Goal: Task Accomplishment & Management: Use online tool/utility

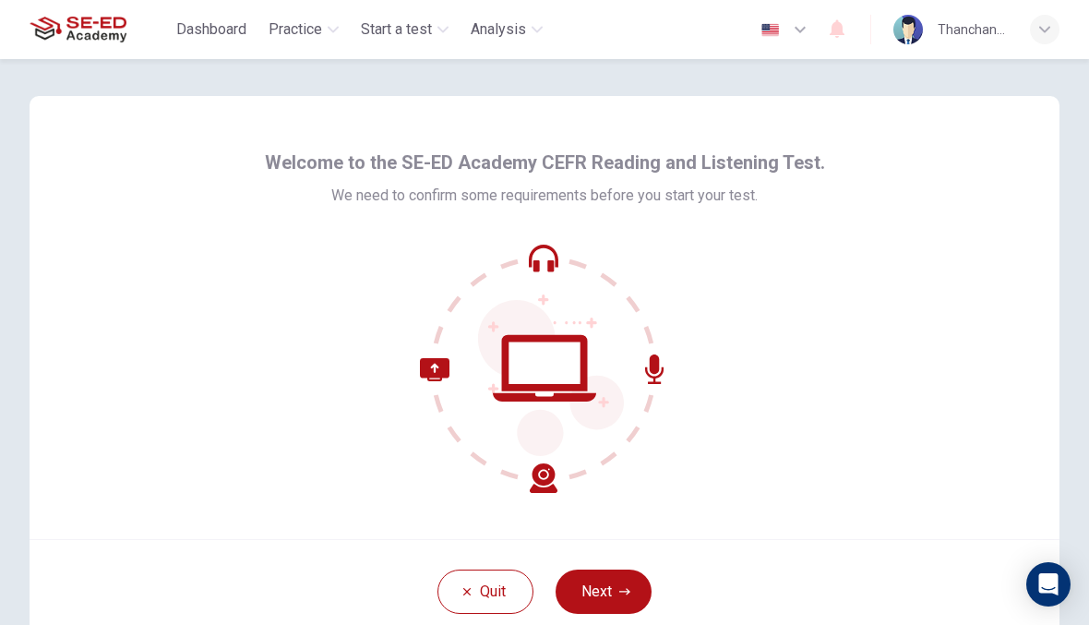
click at [627, 593] on icon "button" at bounding box center [624, 591] width 11 height 6
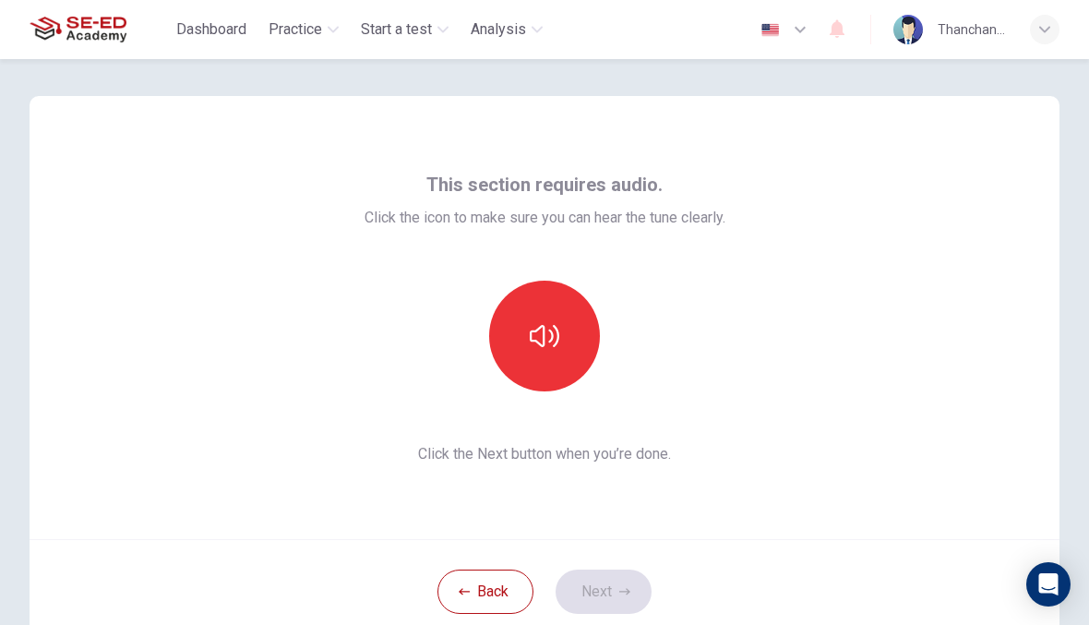
click at [567, 338] on button "button" at bounding box center [544, 336] width 111 height 111
click at [636, 590] on button "Next" at bounding box center [603, 591] width 96 height 44
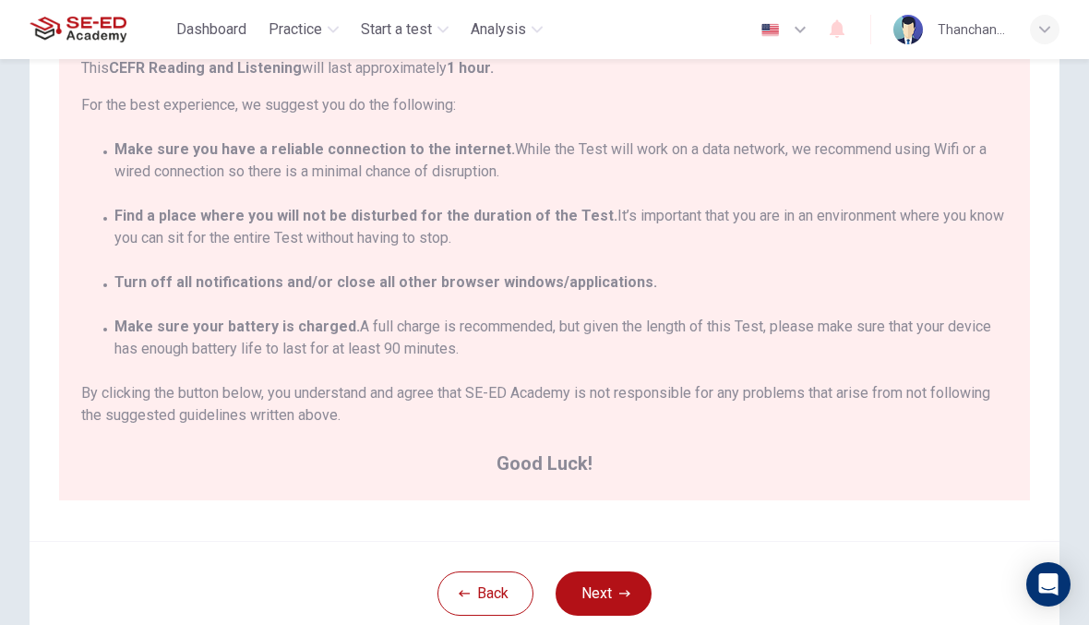
scroll to position [42, 0]
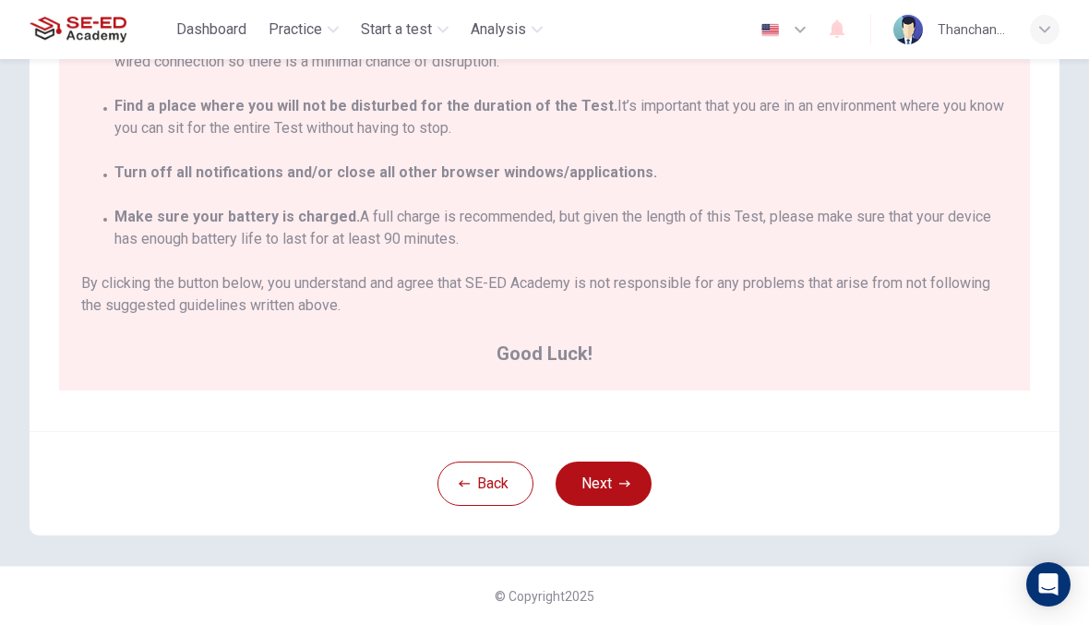
click at [625, 504] on button "Next" at bounding box center [603, 483] width 96 height 44
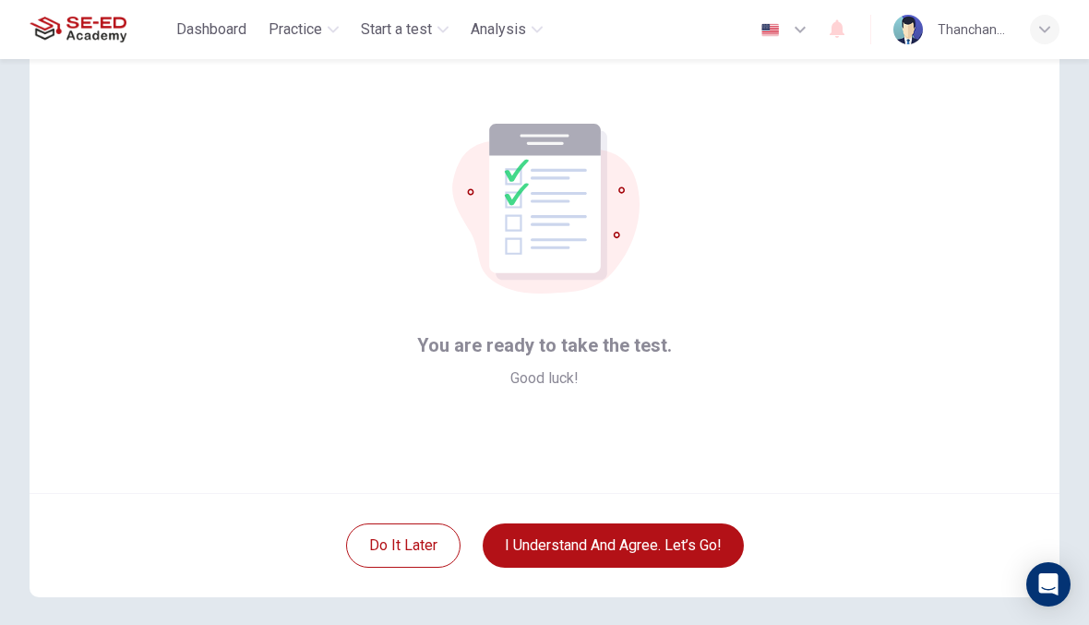
scroll to position [45, 0]
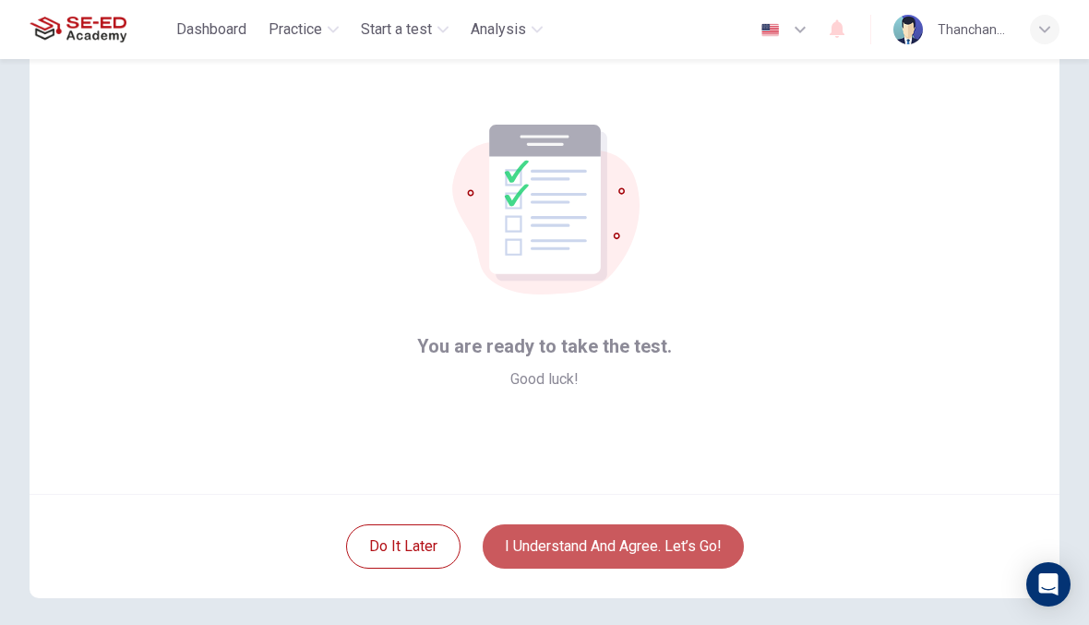
click at [695, 542] on button "I understand and agree. Let’s go!" at bounding box center [613, 546] width 261 height 44
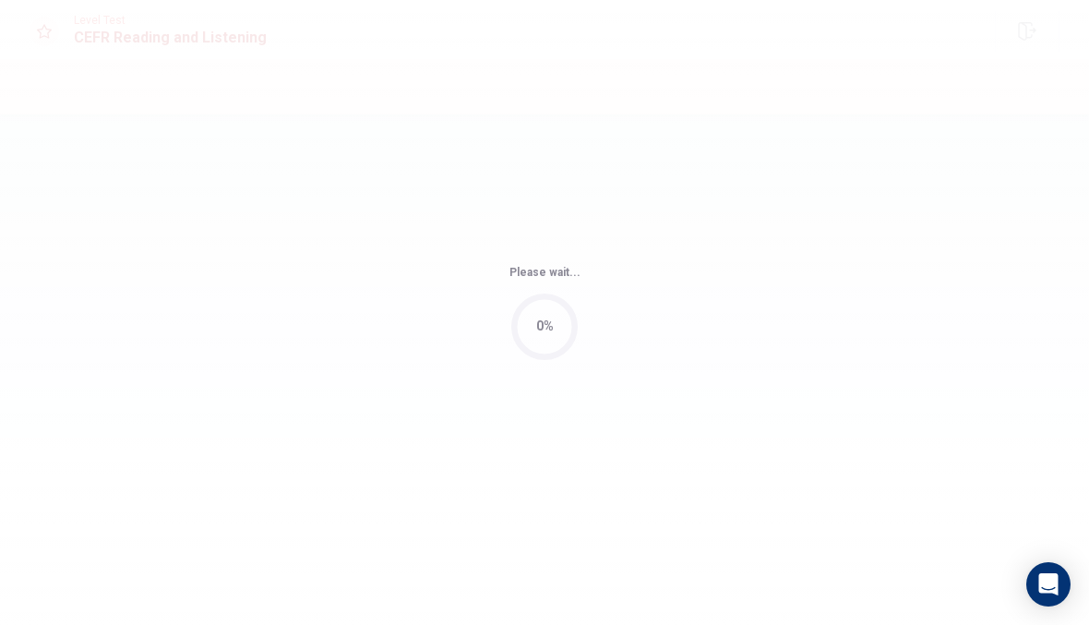
click at [713, 549] on div "Please wait... 0%" at bounding box center [544, 312] width 1089 height 625
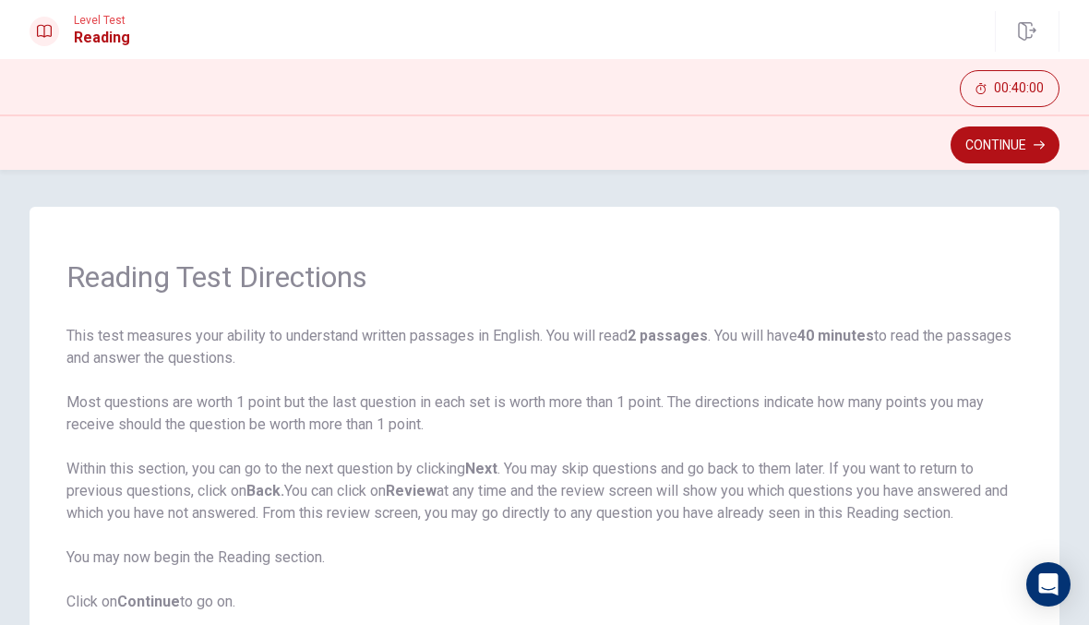
click at [1033, 154] on button "Continue" at bounding box center [1004, 144] width 109 height 37
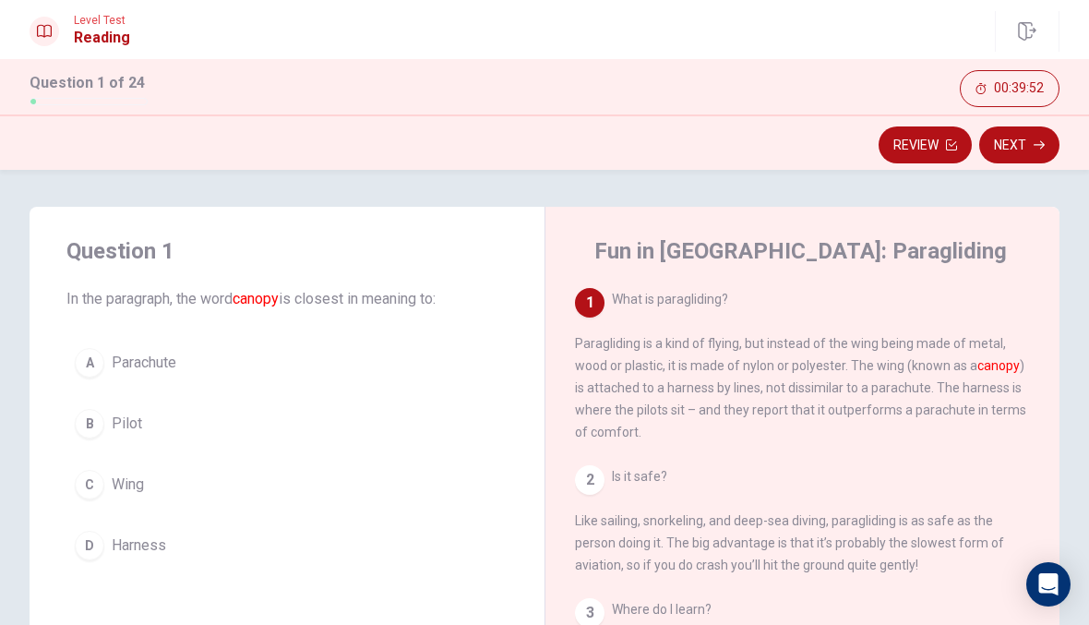
click at [90, 477] on div "C" at bounding box center [90, 485] width 30 height 30
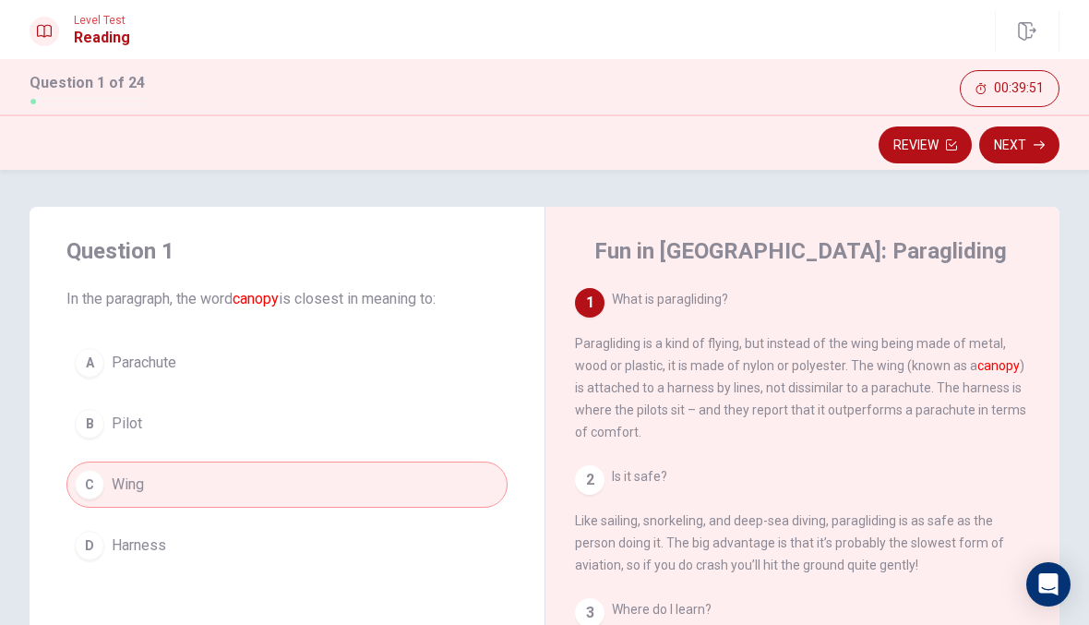
click at [1034, 146] on icon "button" at bounding box center [1038, 144] width 11 height 11
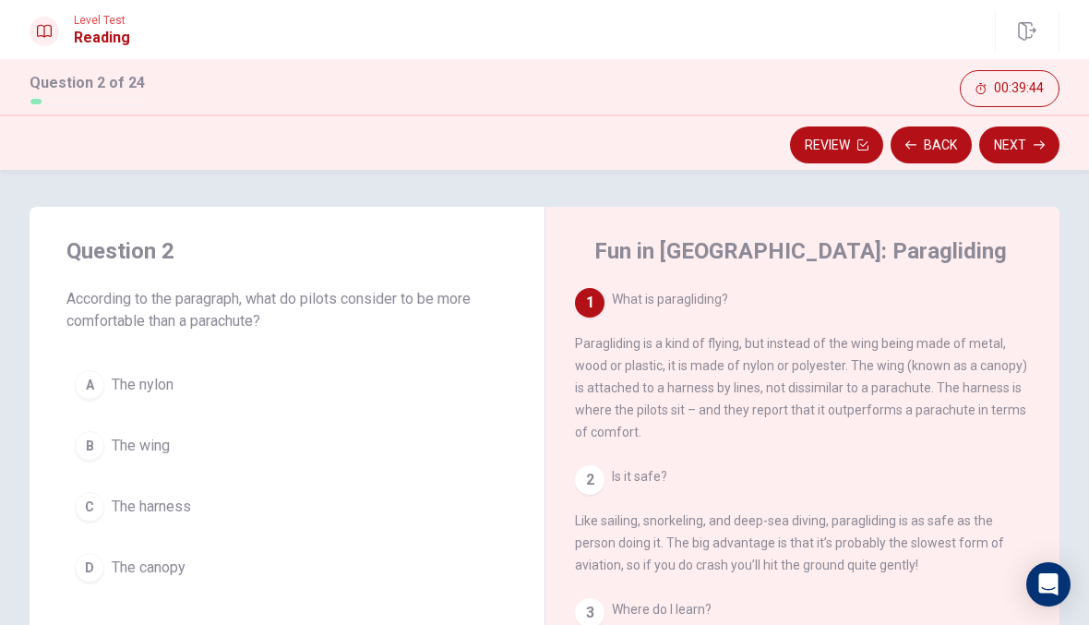
scroll to position [2, 0]
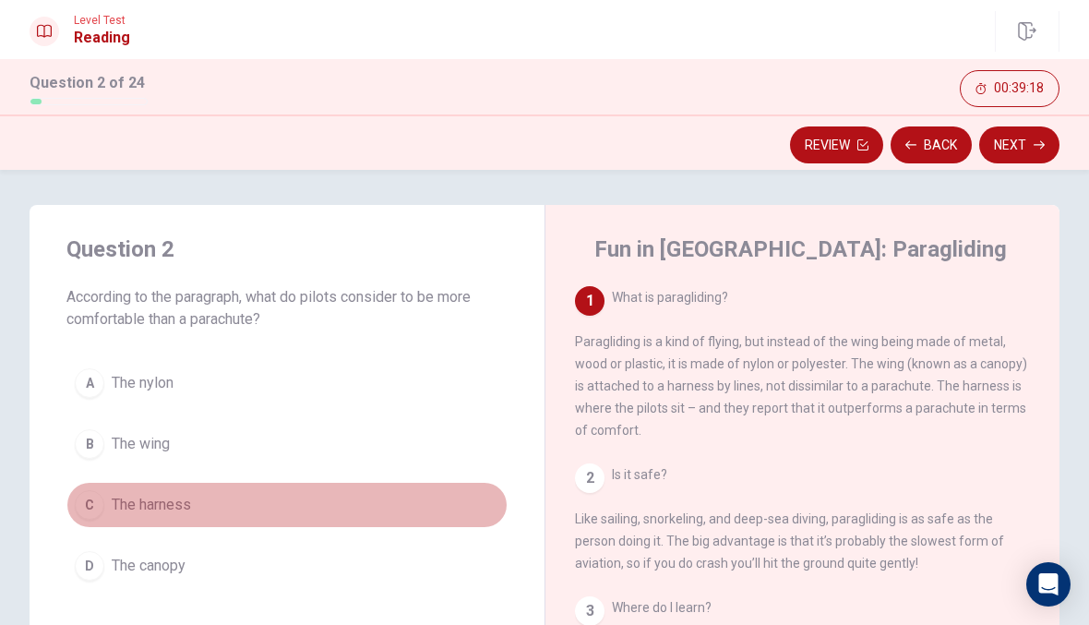
click at [94, 508] on div "C" at bounding box center [90, 505] width 30 height 30
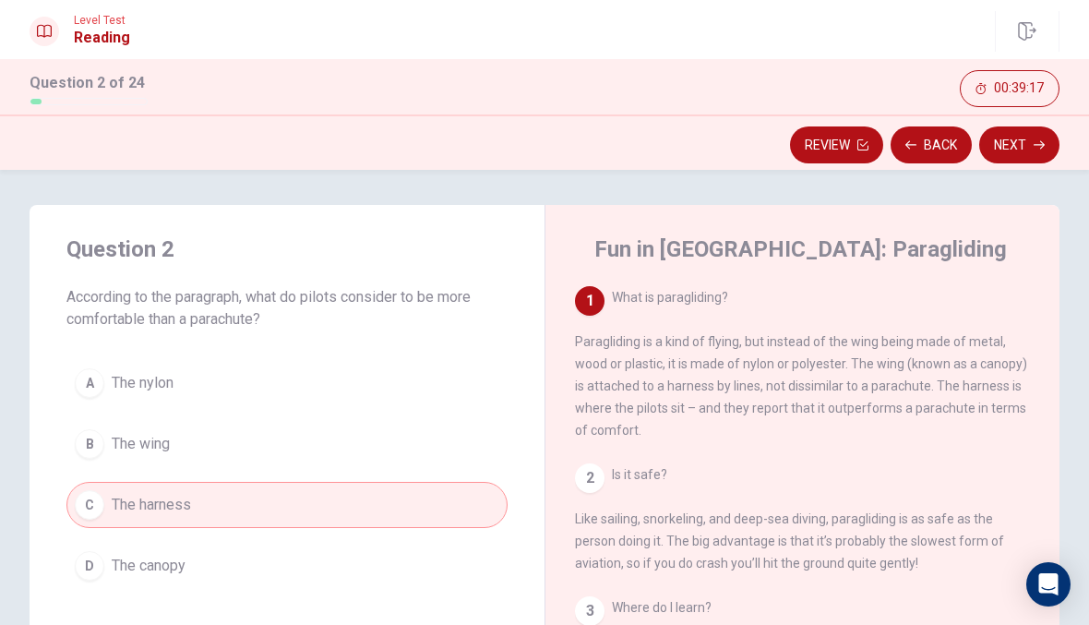
click at [95, 510] on div "C" at bounding box center [90, 505] width 30 height 30
click at [1017, 159] on button "Next" at bounding box center [1019, 144] width 80 height 37
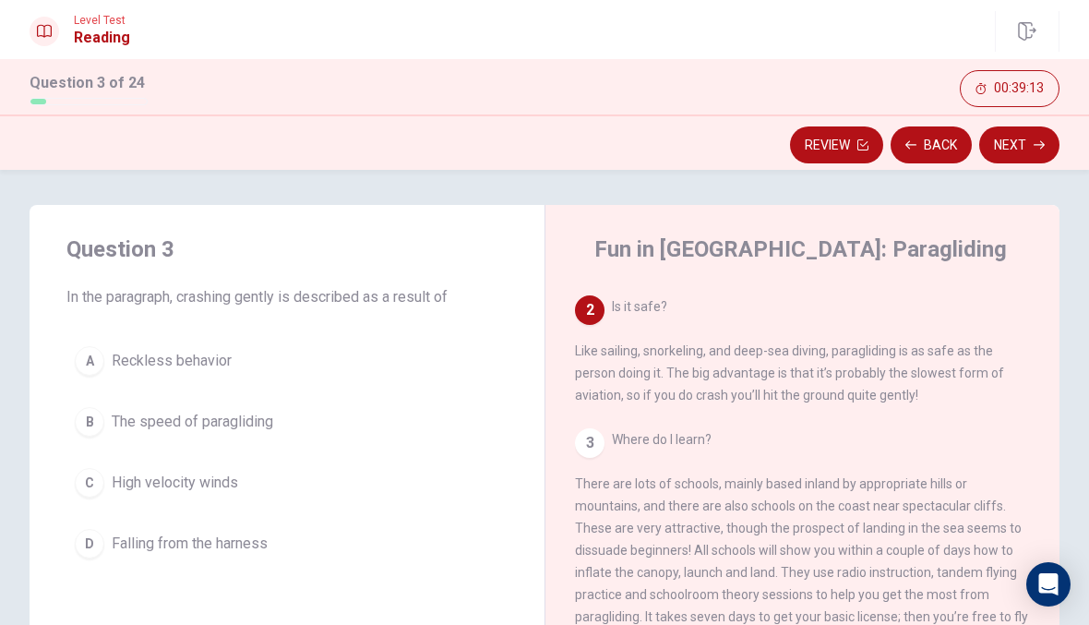
scroll to position [168, 0]
click at [1052, 465] on div "1 What is paragliding? Paragliding is a kind of flying, but instead of the wing…" at bounding box center [815, 551] width 480 height 531
click at [89, 428] on div "B" at bounding box center [90, 422] width 30 height 30
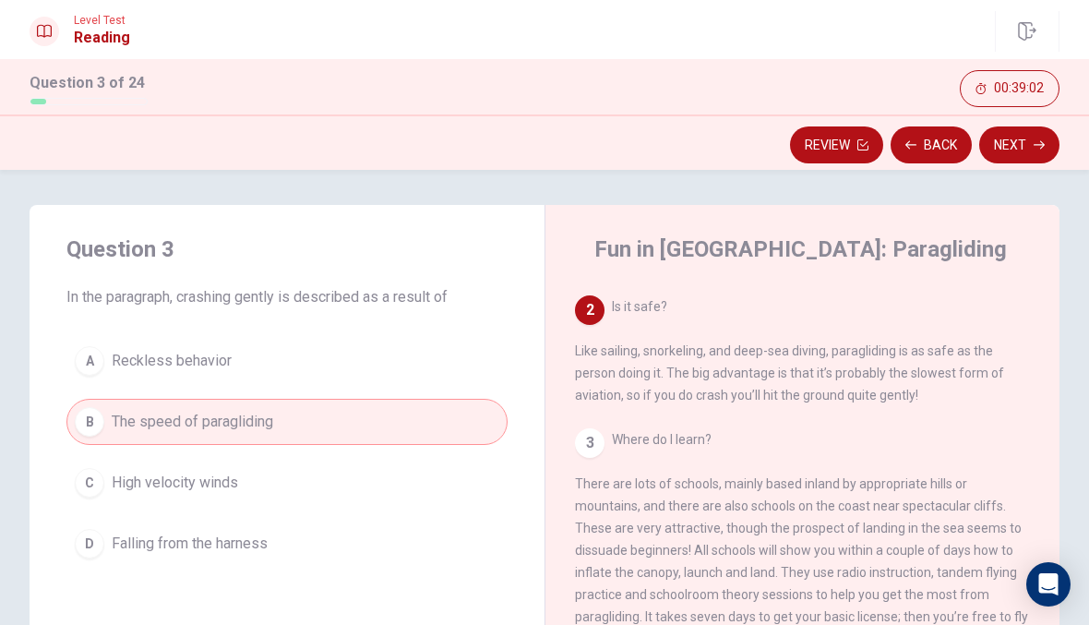
click at [1022, 148] on button "Next" at bounding box center [1019, 144] width 80 height 37
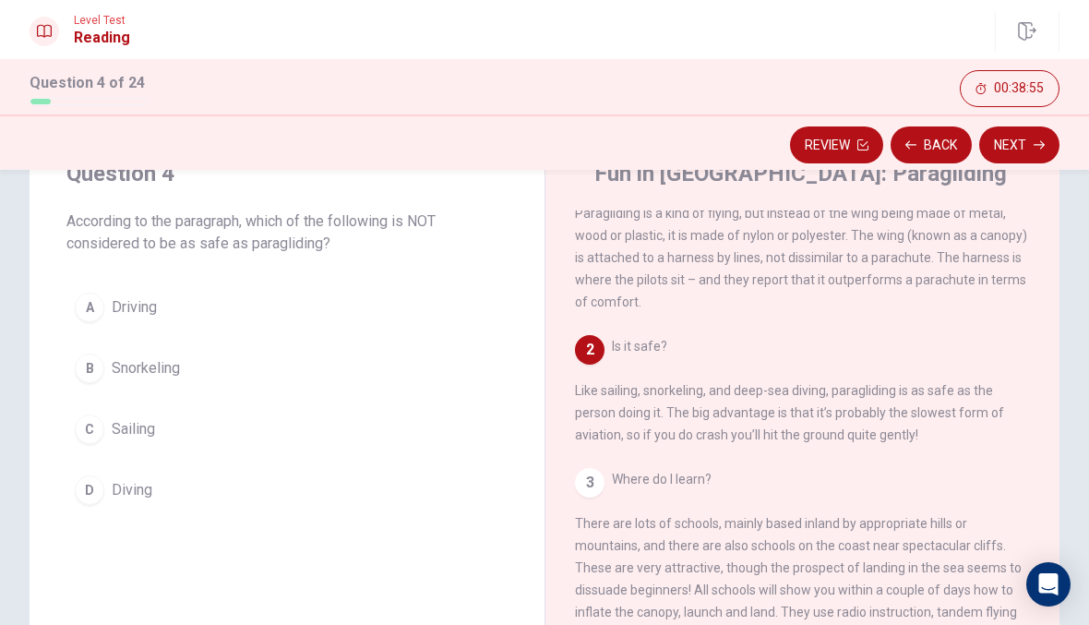
scroll to position [53, 0]
click at [85, 311] on div "A" at bounding box center [90, 308] width 30 height 30
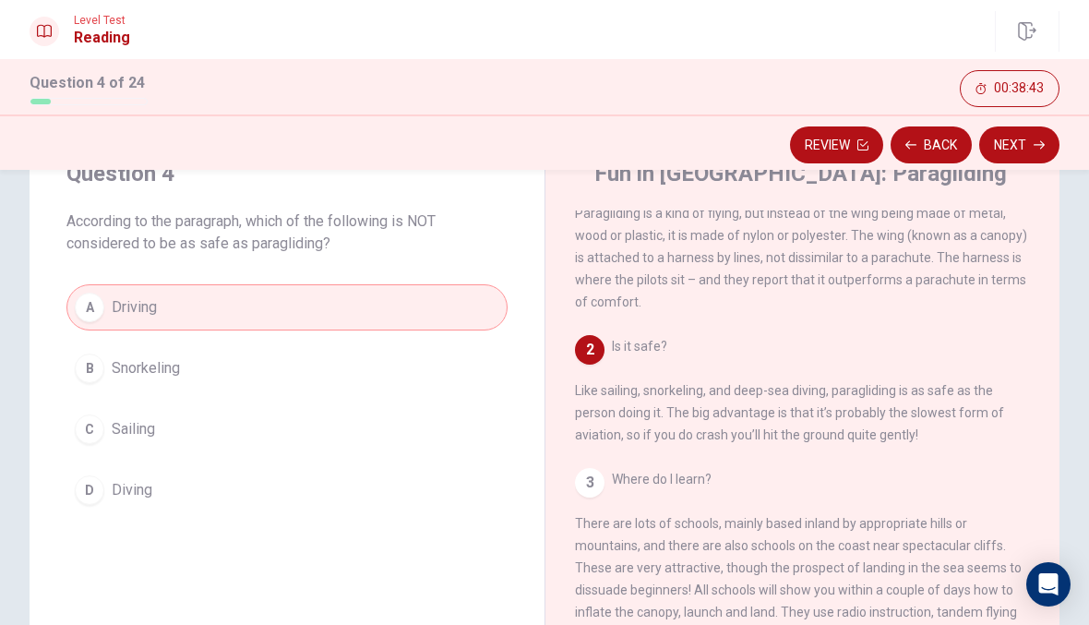
click at [1026, 161] on button "Next" at bounding box center [1019, 144] width 80 height 37
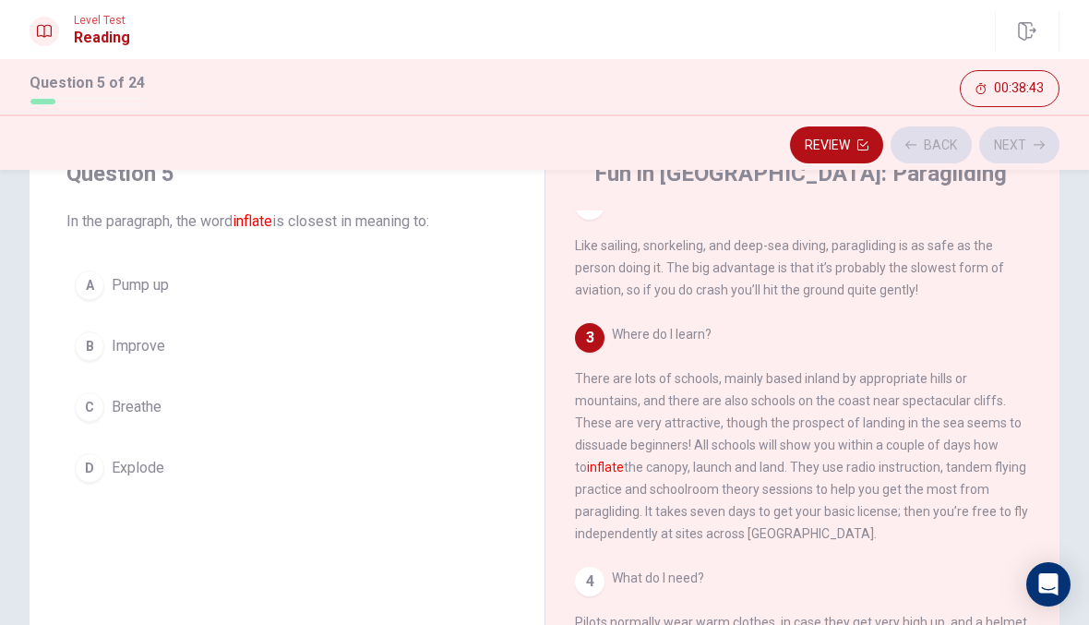
scroll to position [206, 0]
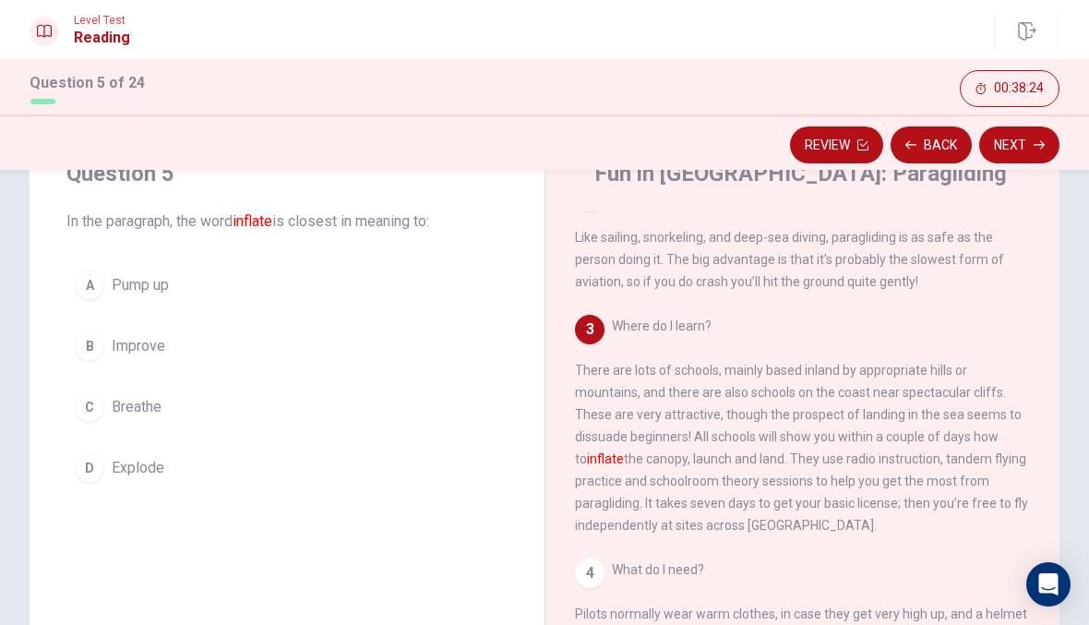
click at [81, 281] on div "A" at bounding box center [90, 285] width 30 height 30
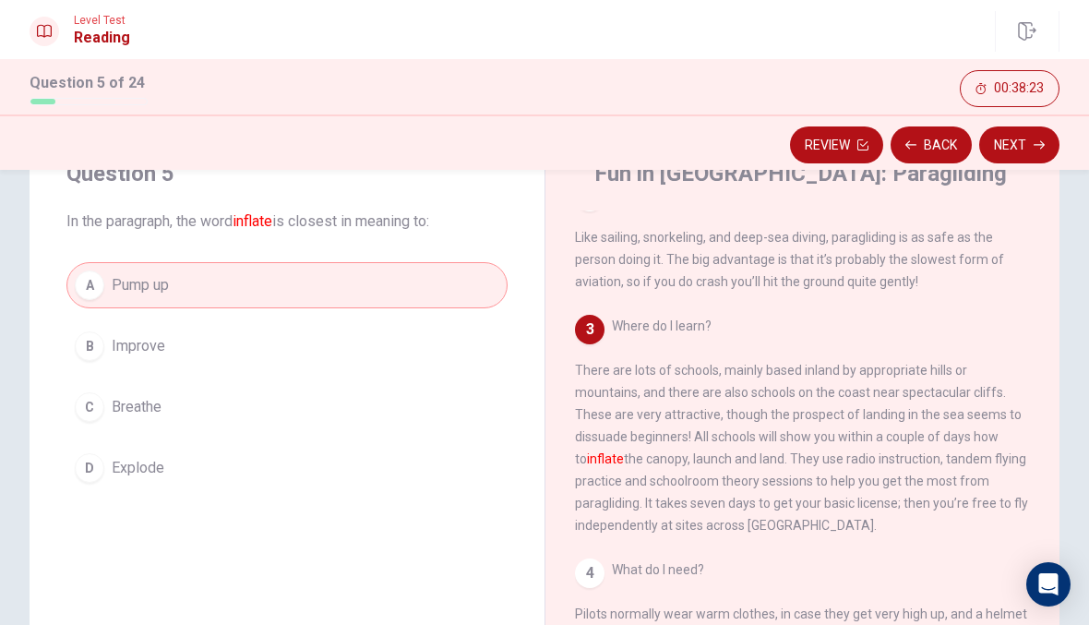
click at [1030, 152] on button "Next" at bounding box center [1019, 144] width 80 height 37
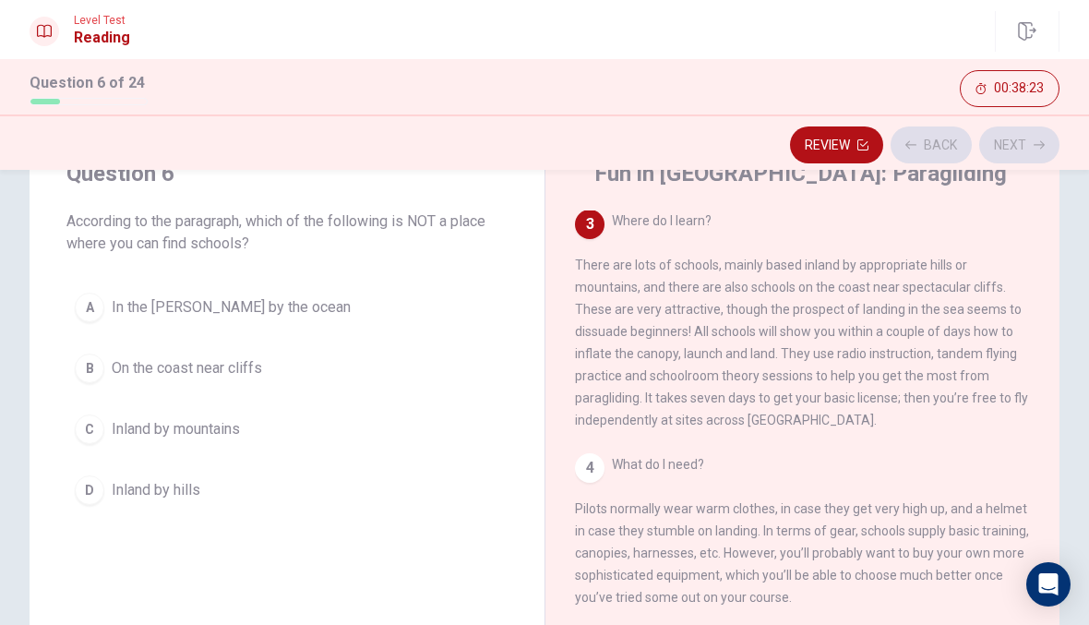
scroll to position [321, 0]
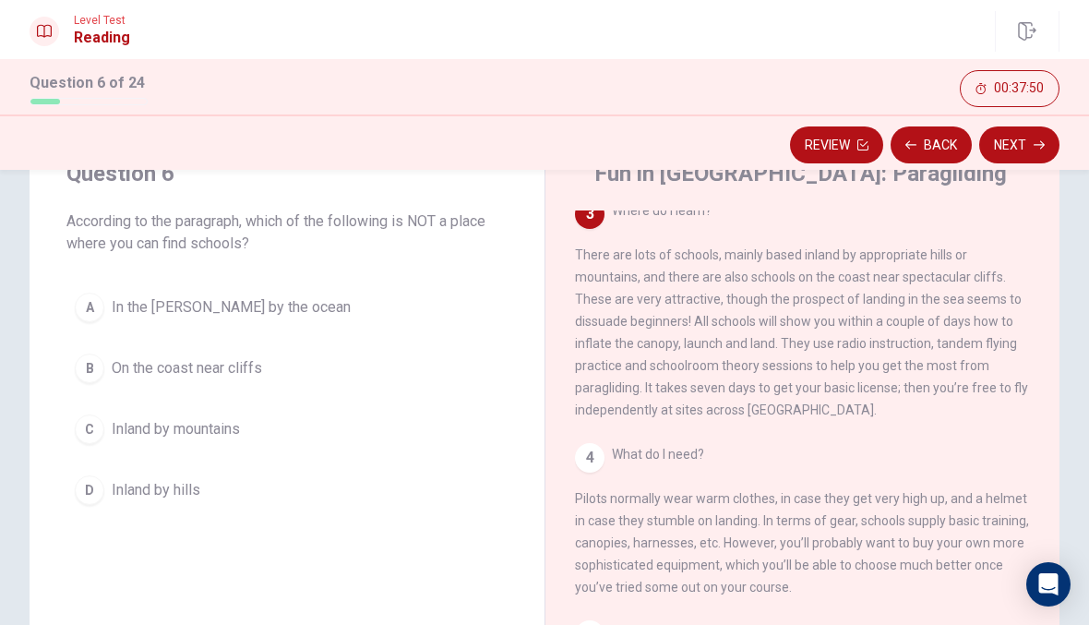
click at [96, 310] on div "A" at bounding box center [90, 308] width 30 height 30
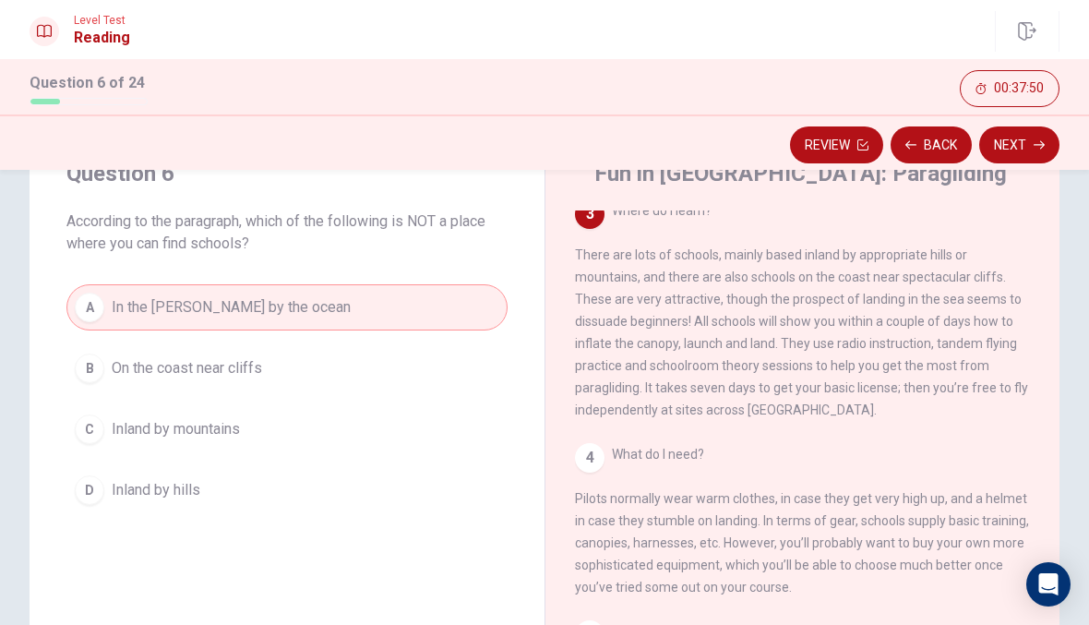
click at [1015, 138] on button "Next" at bounding box center [1019, 144] width 80 height 37
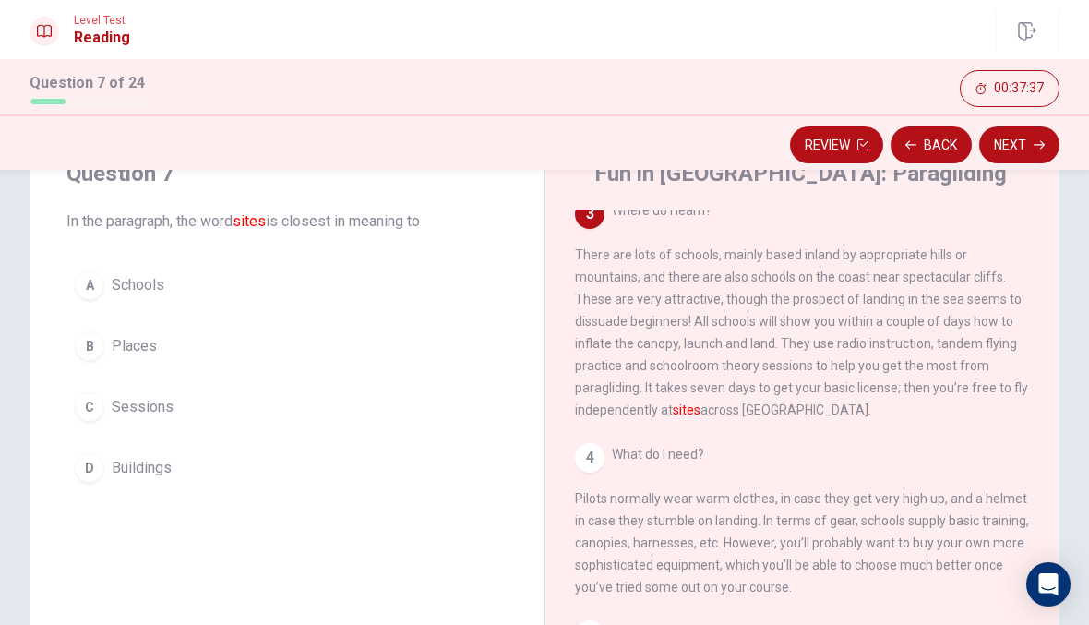
click at [109, 303] on button "A Schools" at bounding box center [286, 285] width 441 height 46
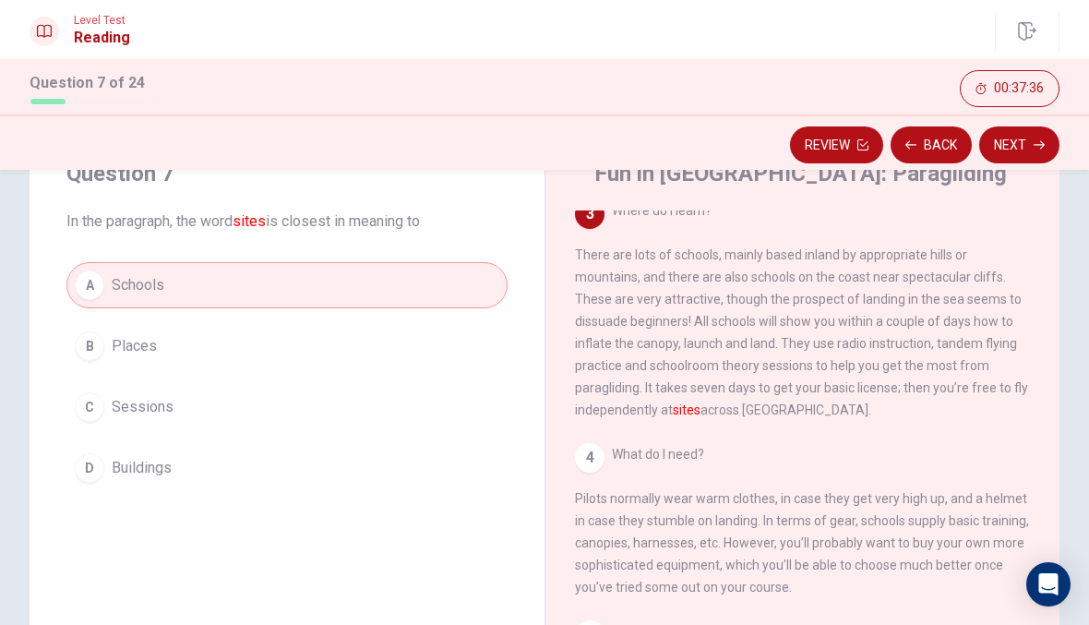
click at [1028, 161] on button "Next" at bounding box center [1019, 144] width 80 height 37
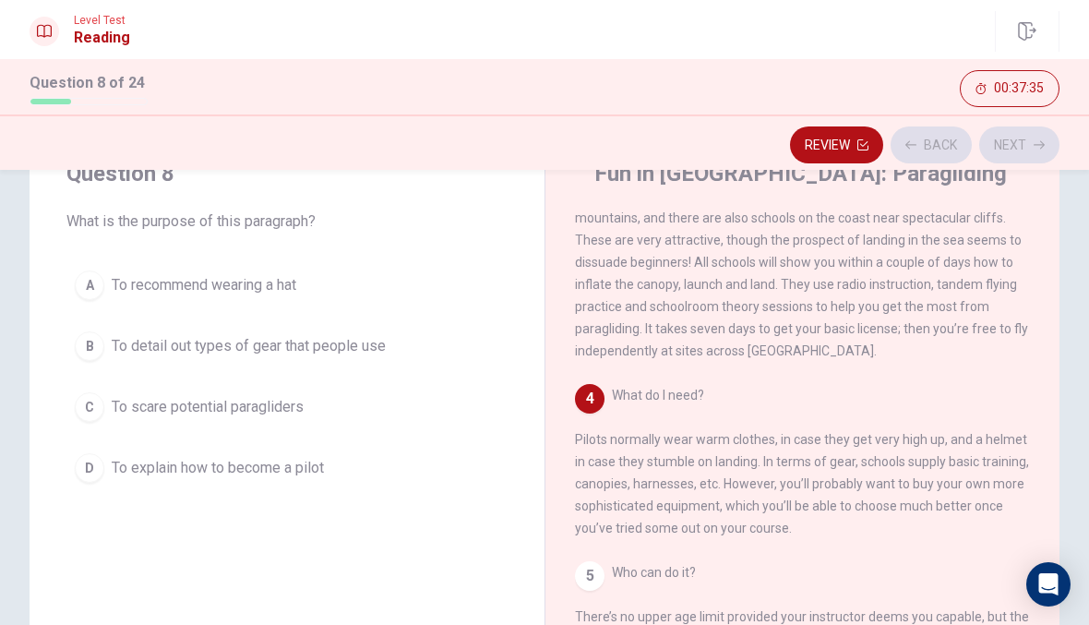
scroll to position [389, 0]
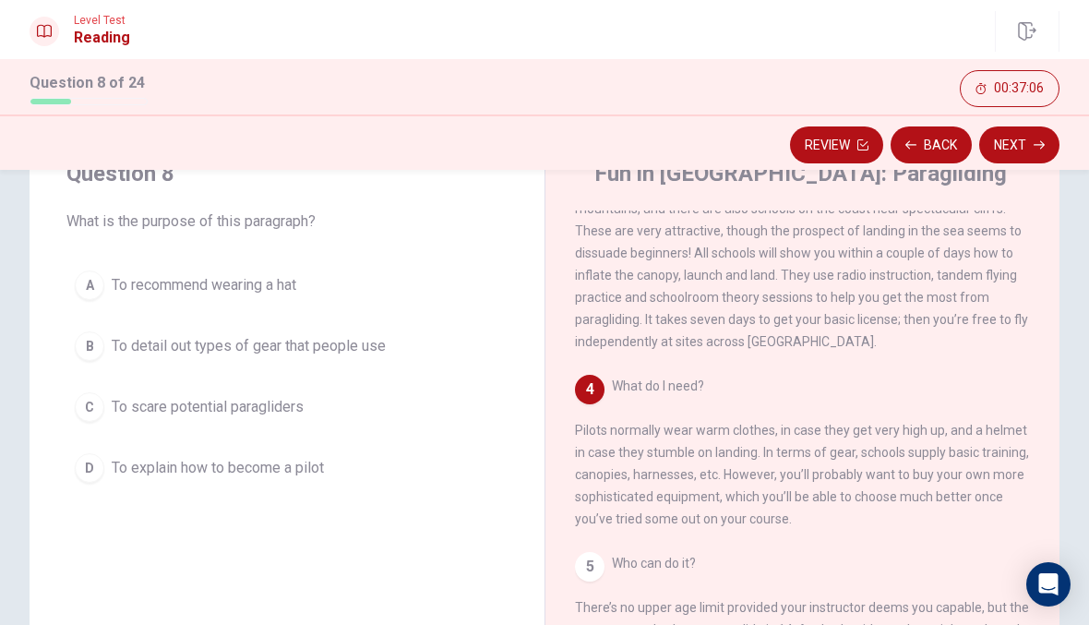
click at [77, 356] on button "B To detail out types of gear that people use" at bounding box center [286, 346] width 441 height 46
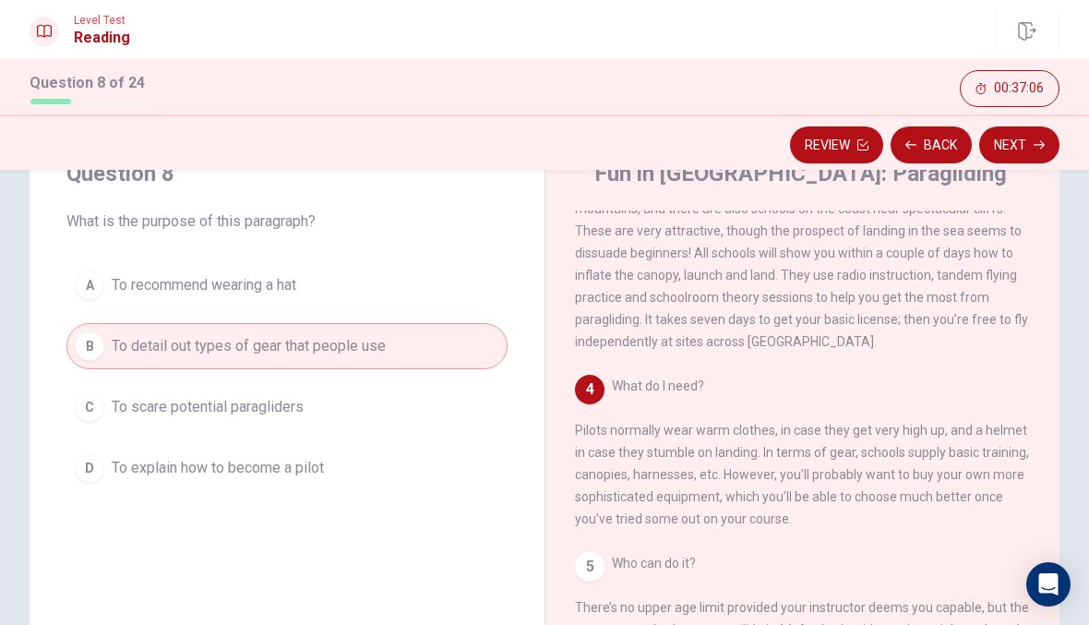
click at [1024, 156] on button "Next" at bounding box center [1019, 144] width 80 height 37
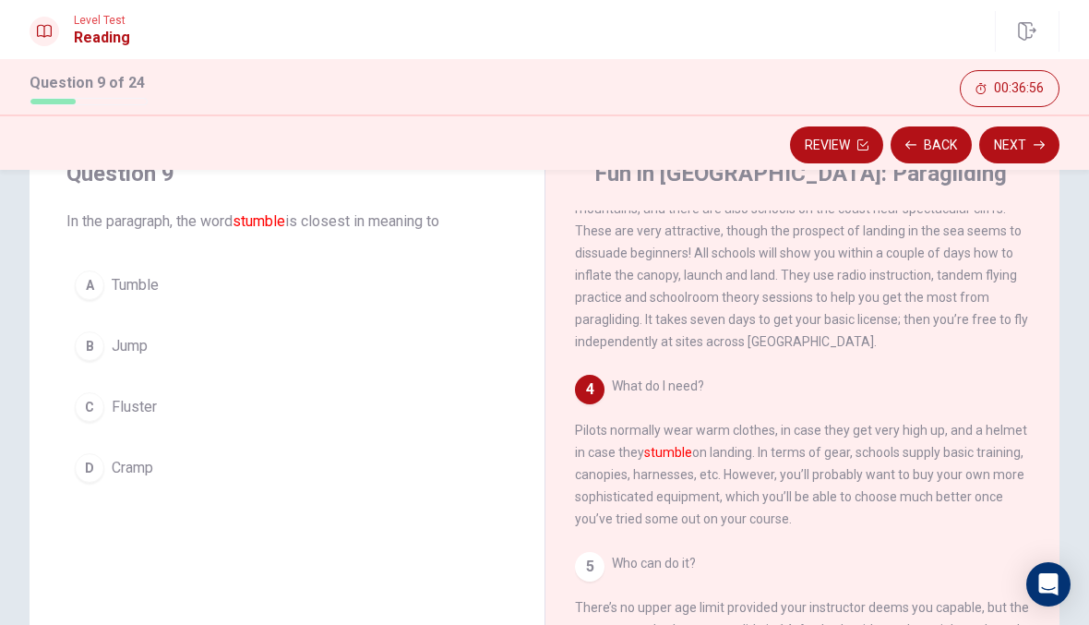
click at [88, 357] on div "B" at bounding box center [90, 346] width 30 height 30
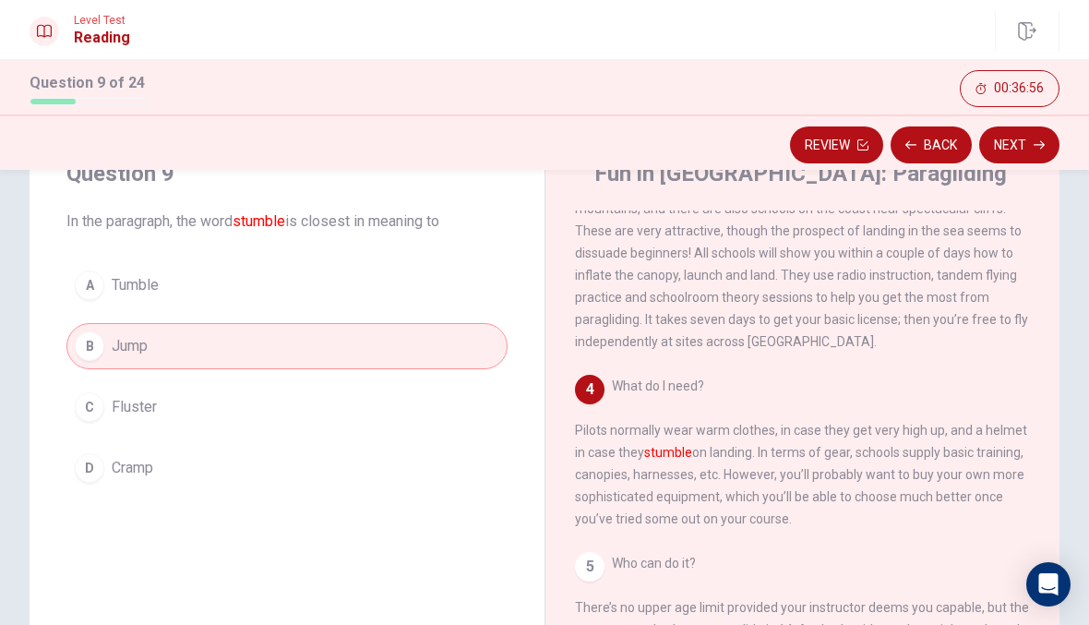
click at [1030, 161] on button "Next" at bounding box center [1019, 144] width 80 height 37
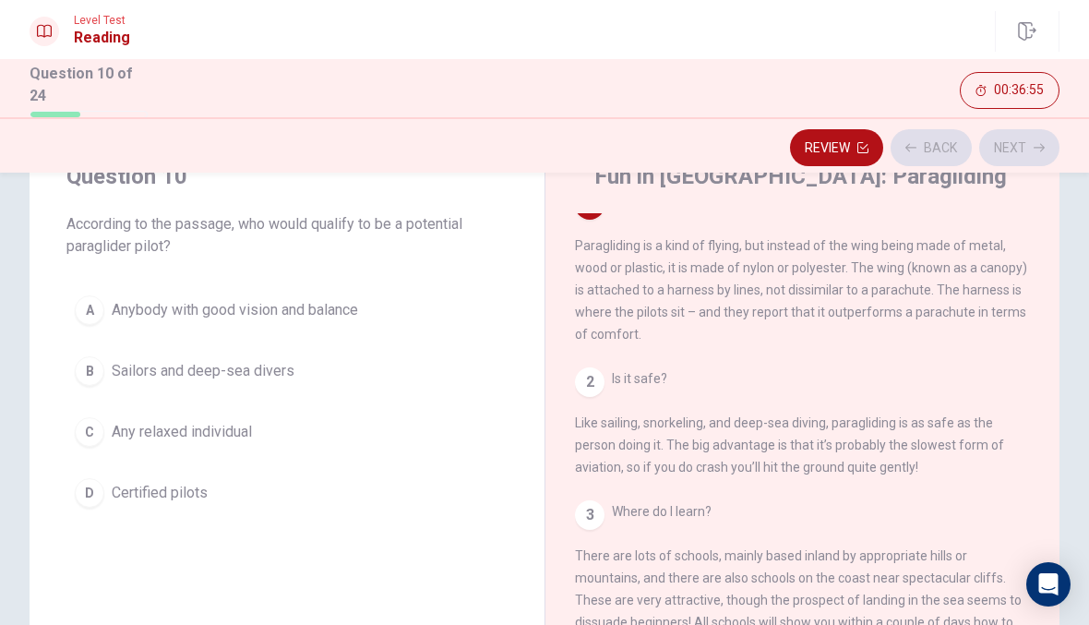
scroll to position [0, 0]
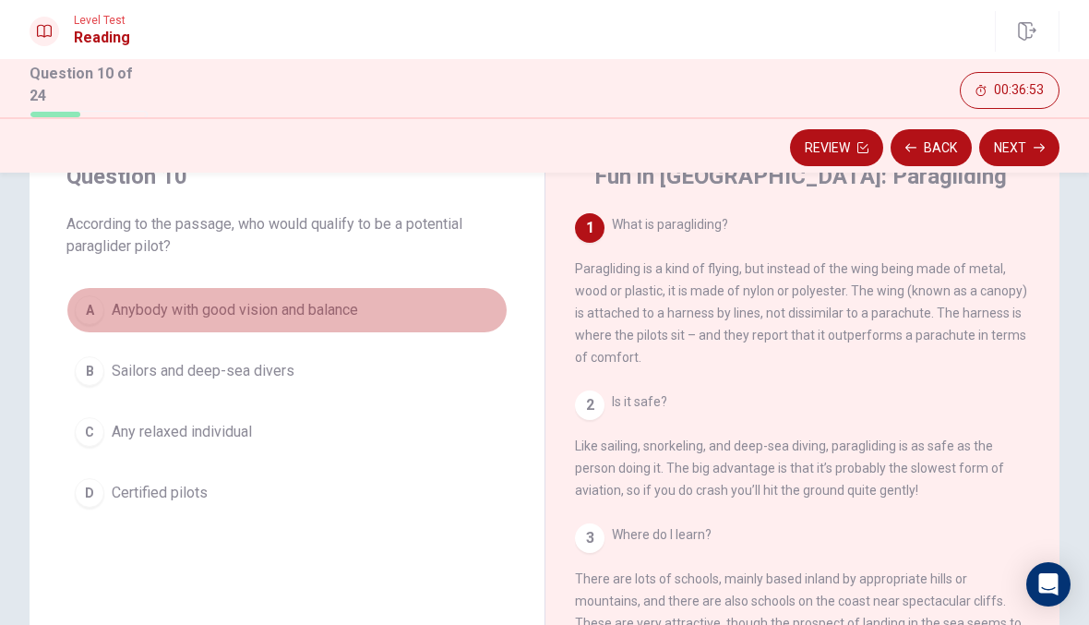
click at [84, 319] on div "A" at bounding box center [90, 310] width 30 height 30
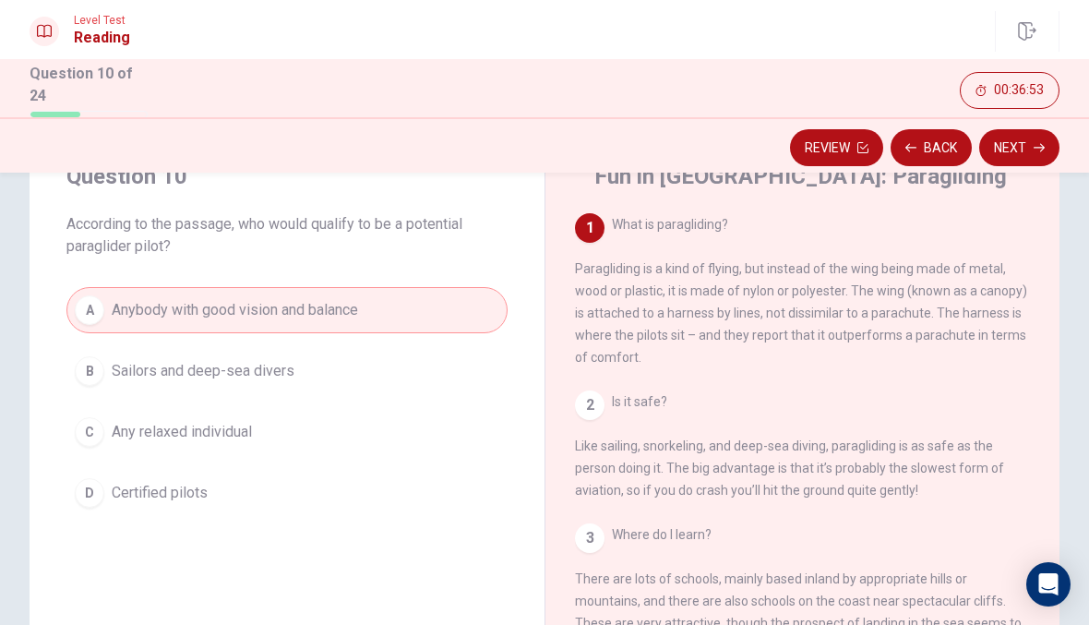
click at [1038, 162] on button "Next" at bounding box center [1019, 147] width 80 height 37
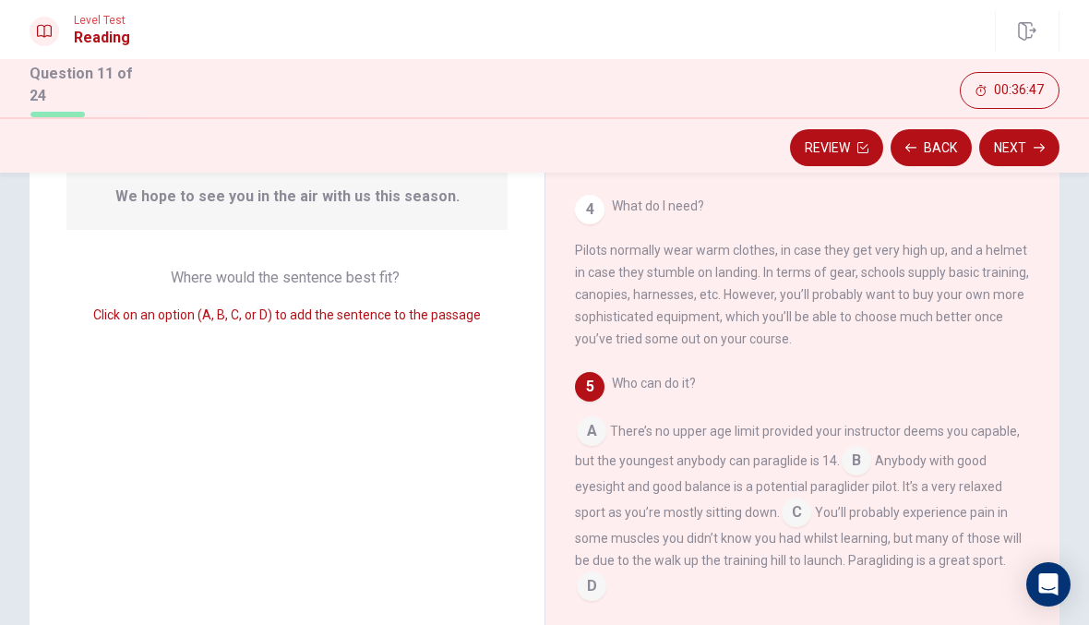
scroll to position [478, 0]
click at [589, 579] on input at bounding box center [592, 588] width 30 height 30
click at [1011, 145] on button "Next" at bounding box center [1019, 147] width 80 height 37
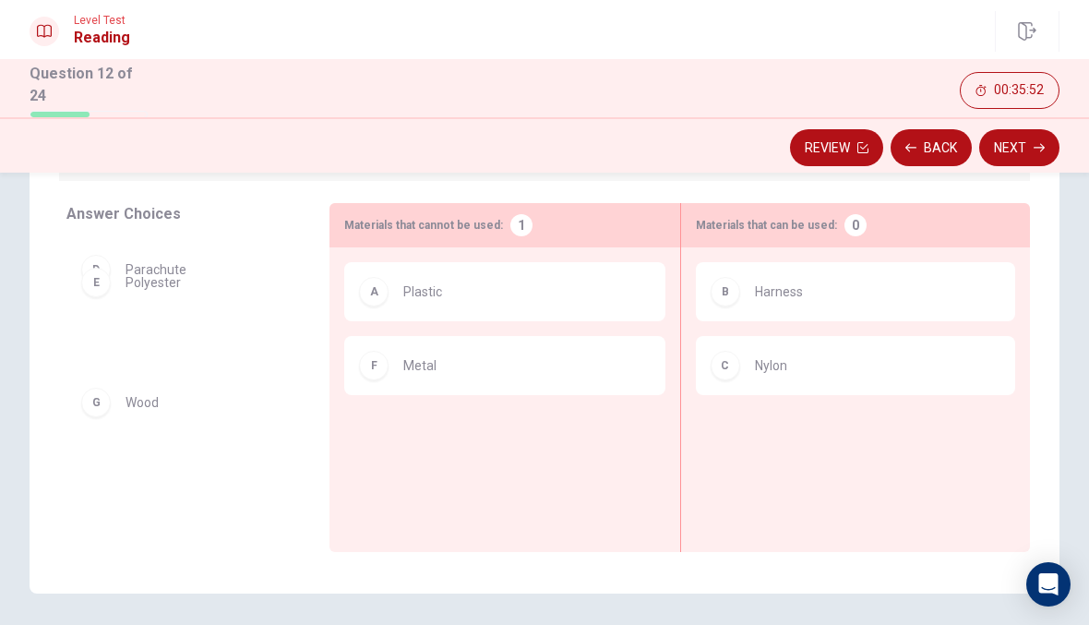
scroll to position [259, 0]
click at [1026, 155] on button "Next" at bounding box center [1019, 147] width 80 height 37
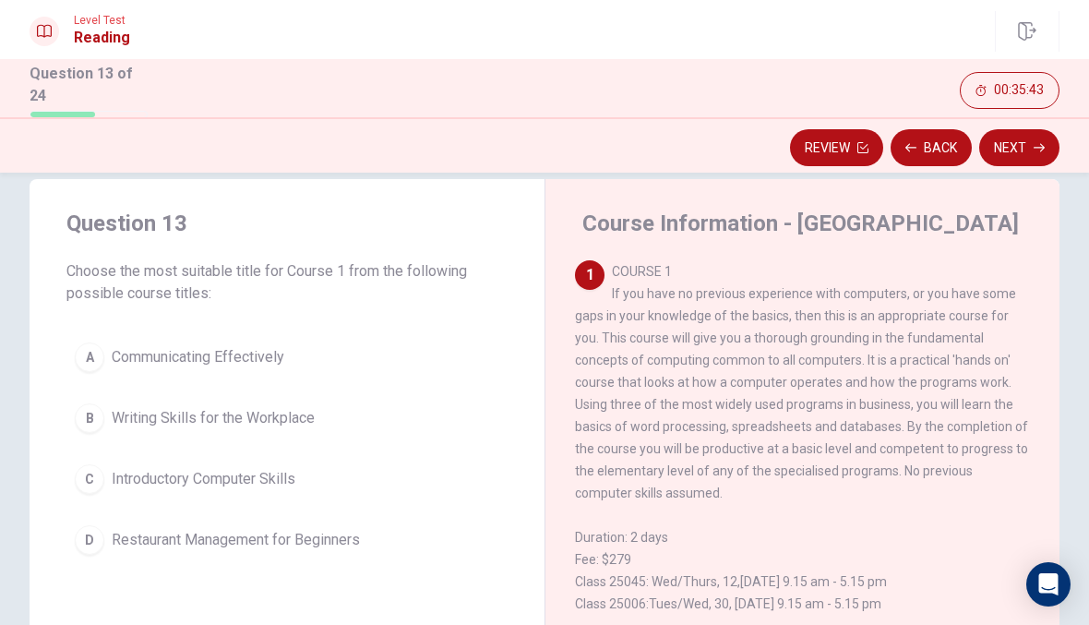
scroll to position [38, 0]
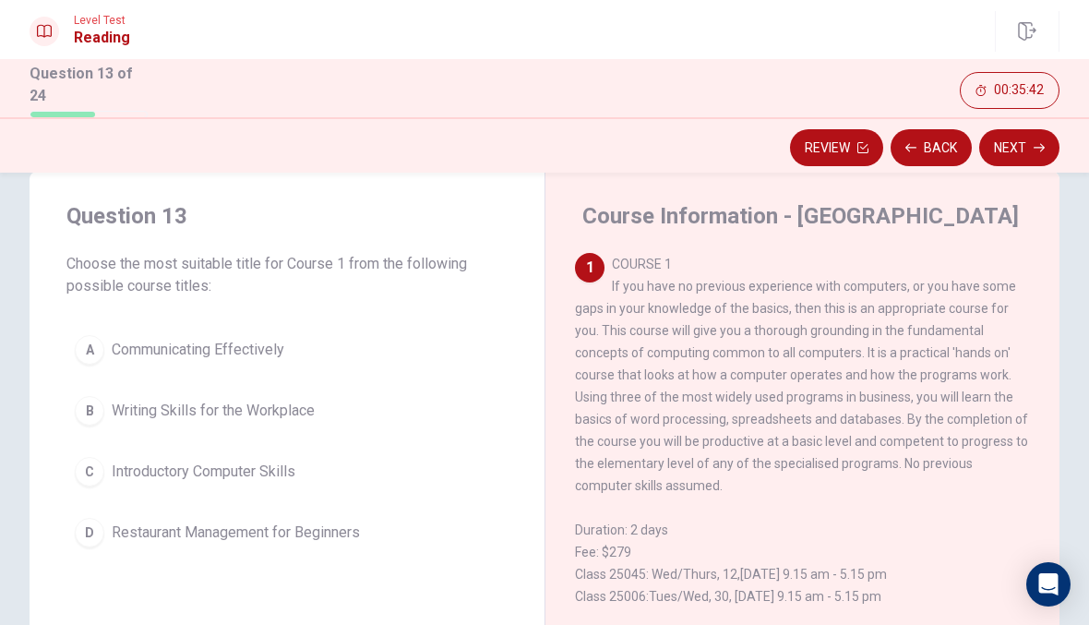
click at [95, 528] on div "D" at bounding box center [90, 533] width 30 height 30
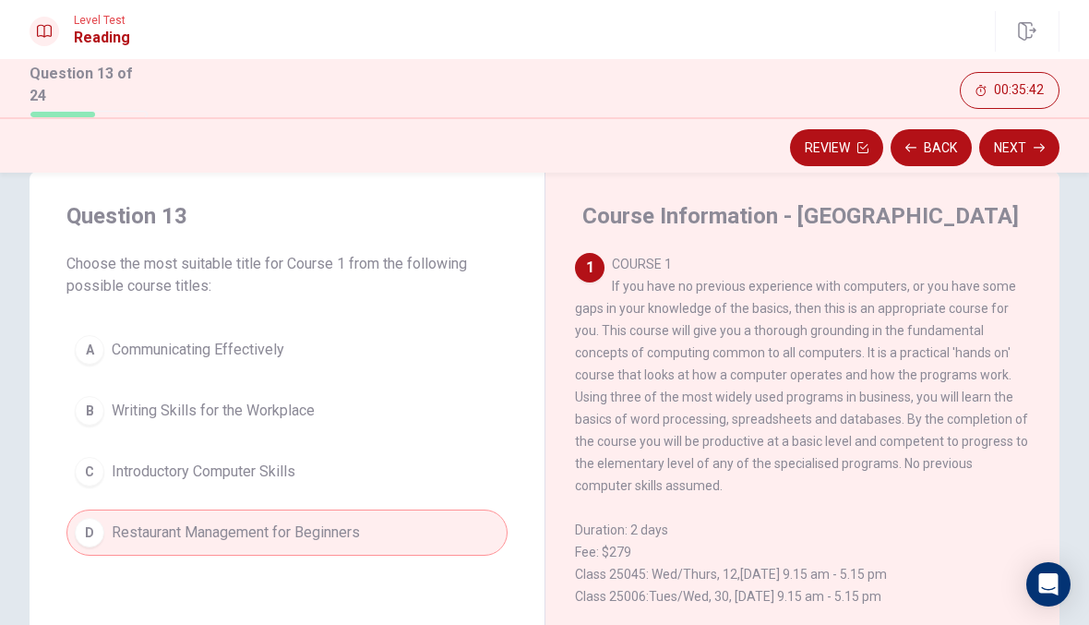
click at [1034, 161] on button "Next" at bounding box center [1019, 147] width 80 height 37
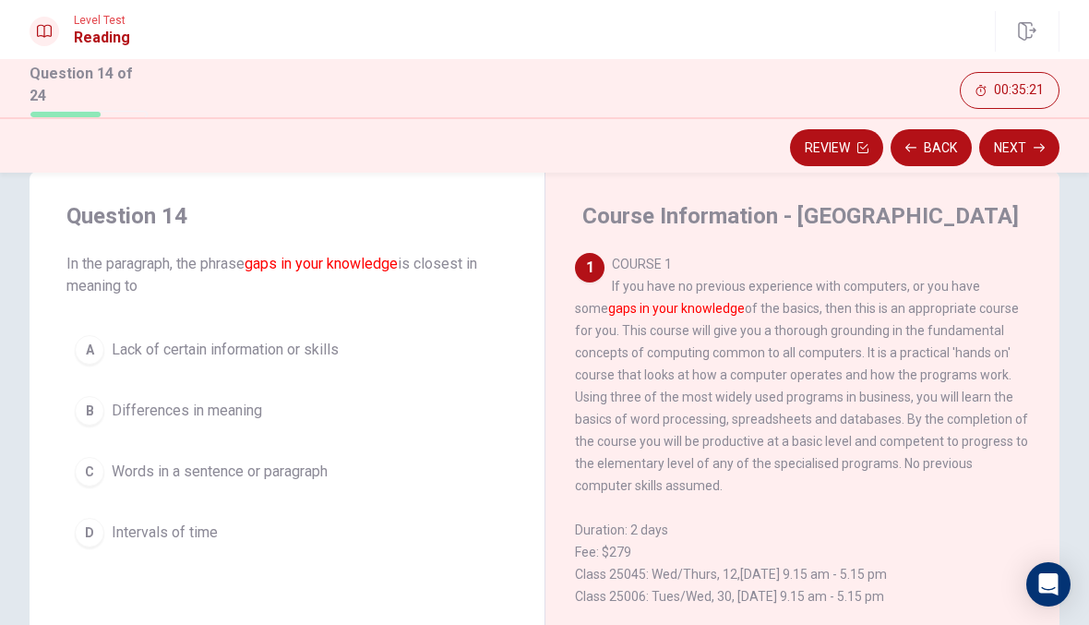
click at [87, 356] on div "A" at bounding box center [90, 350] width 30 height 30
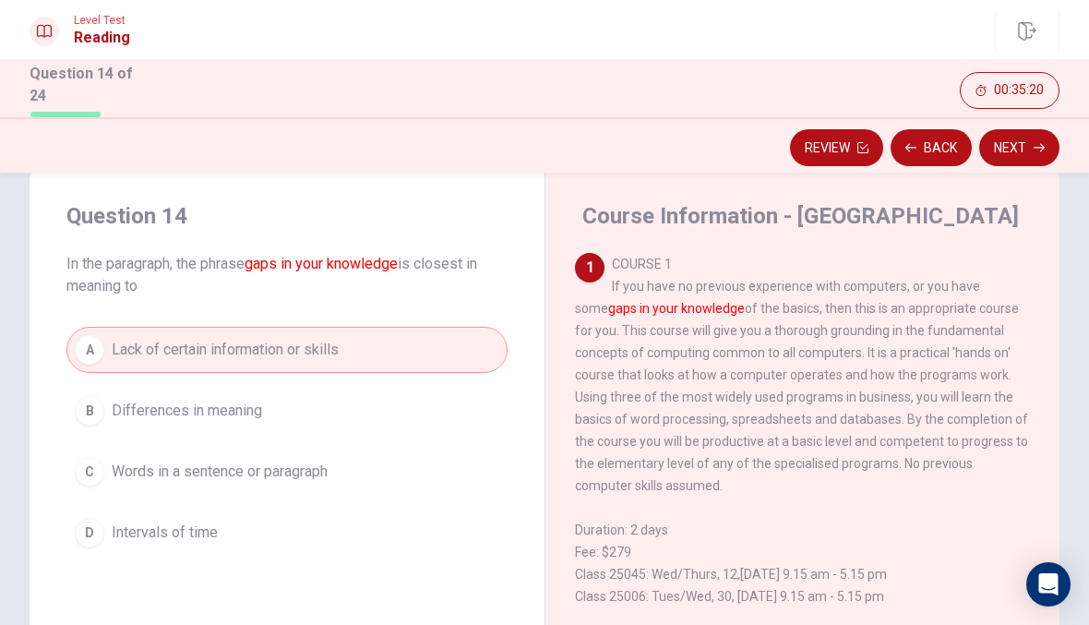
click at [1033, 154] on button "Next" at bounding box center [1019, 147] width 80 height 37
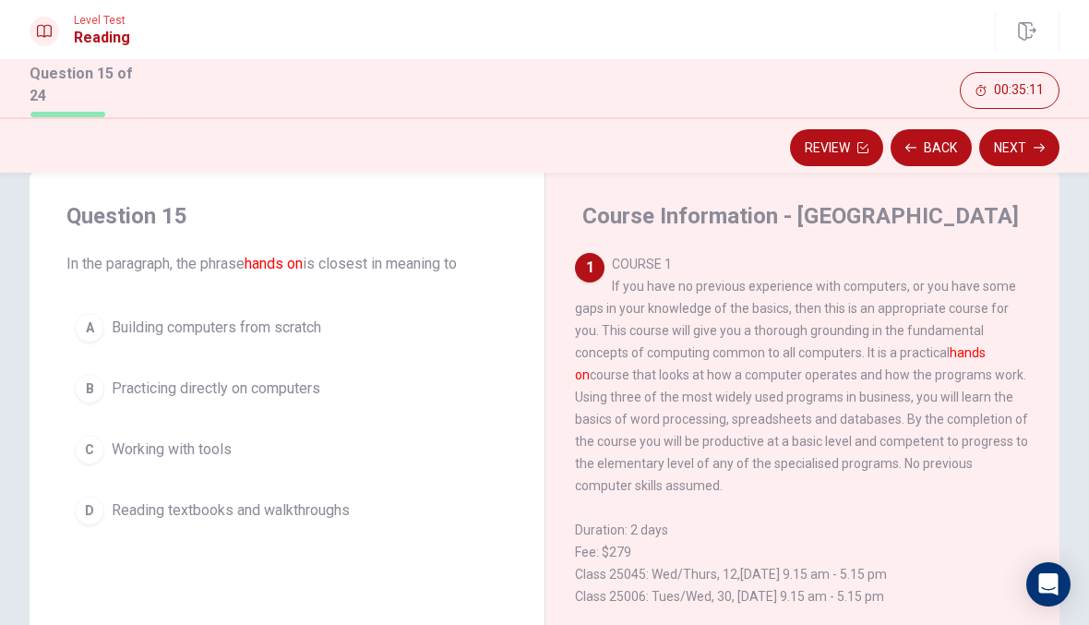
click at [84, 444] on div "C" at bounding box center [90, 450] width 30 height 30
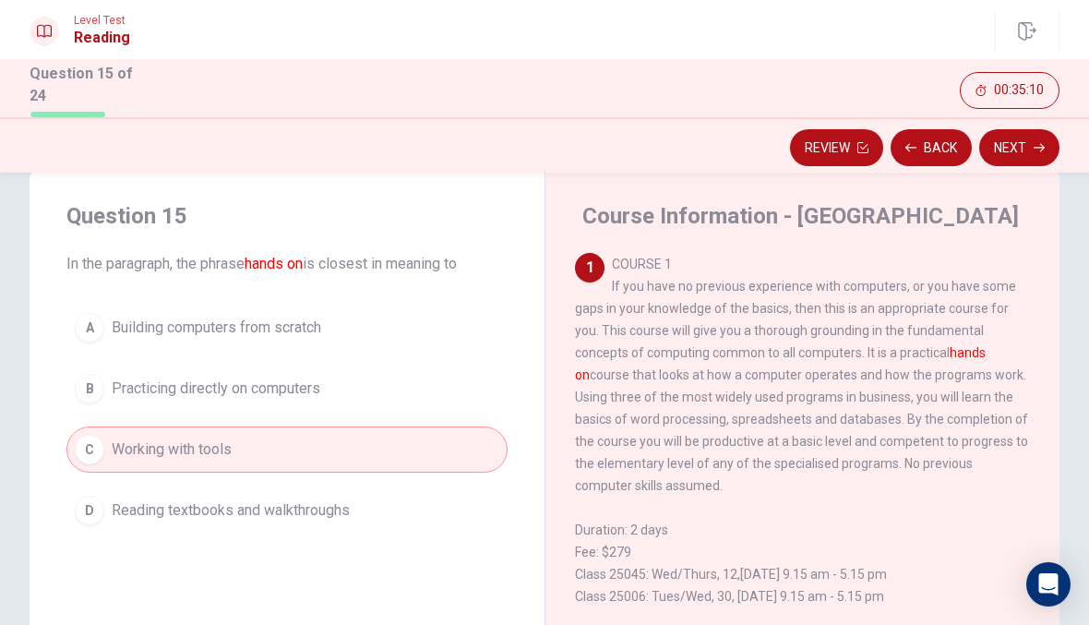
click at [1032, 162] on button "Next" at bounding box center [1019, 147] width 80 height 37
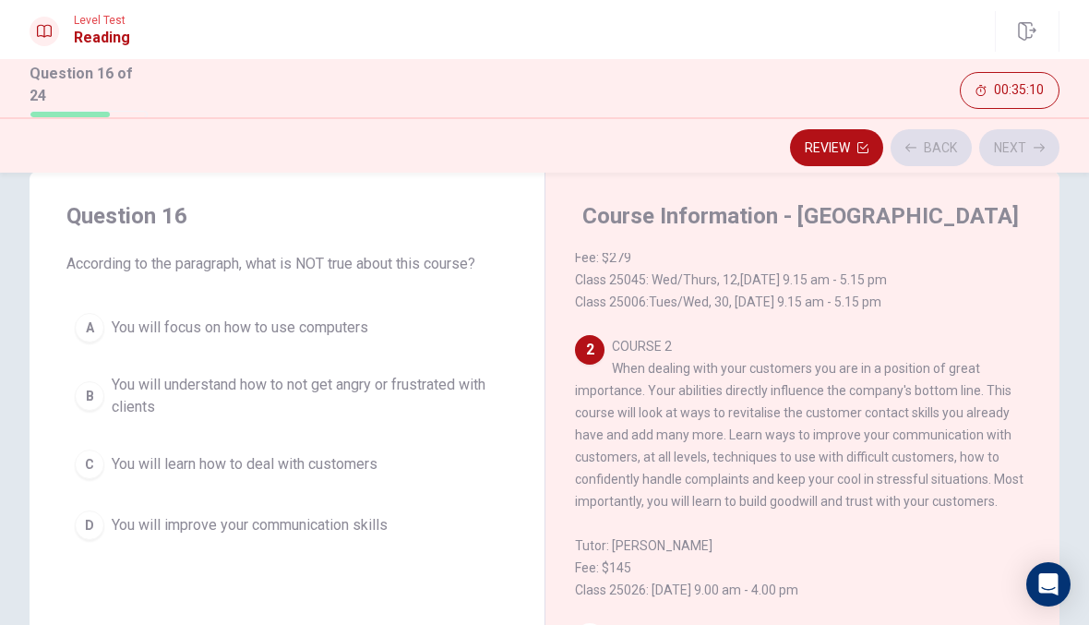
scroll to position [322, 0]
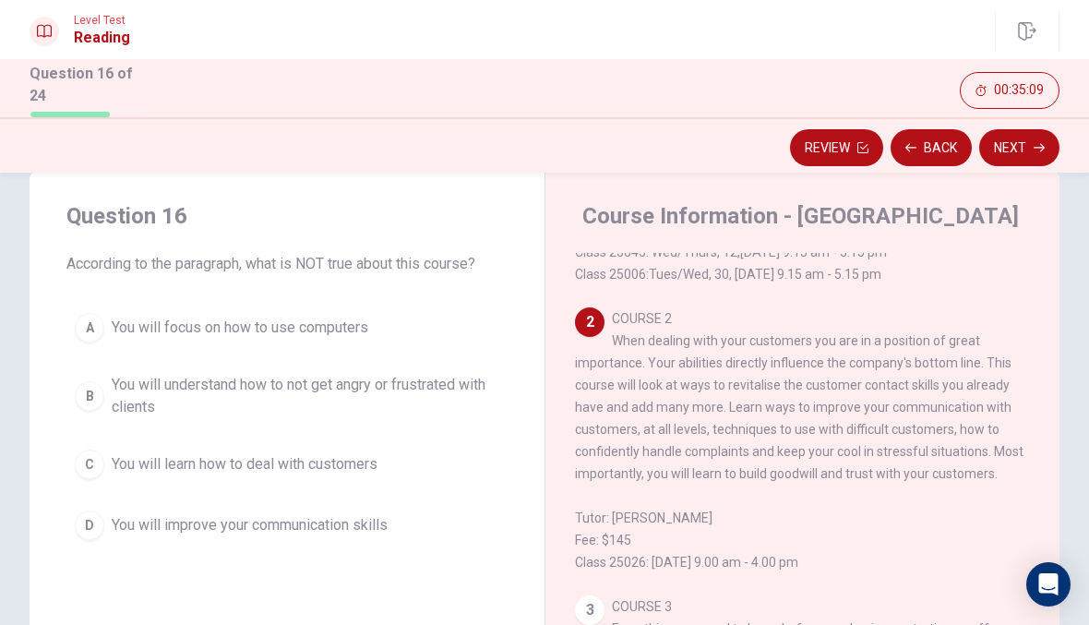
click at [68, 380] on button "B You will understand how to not get angry or frustrated with clients" at bounding box center [286, 395] width 441 height 61
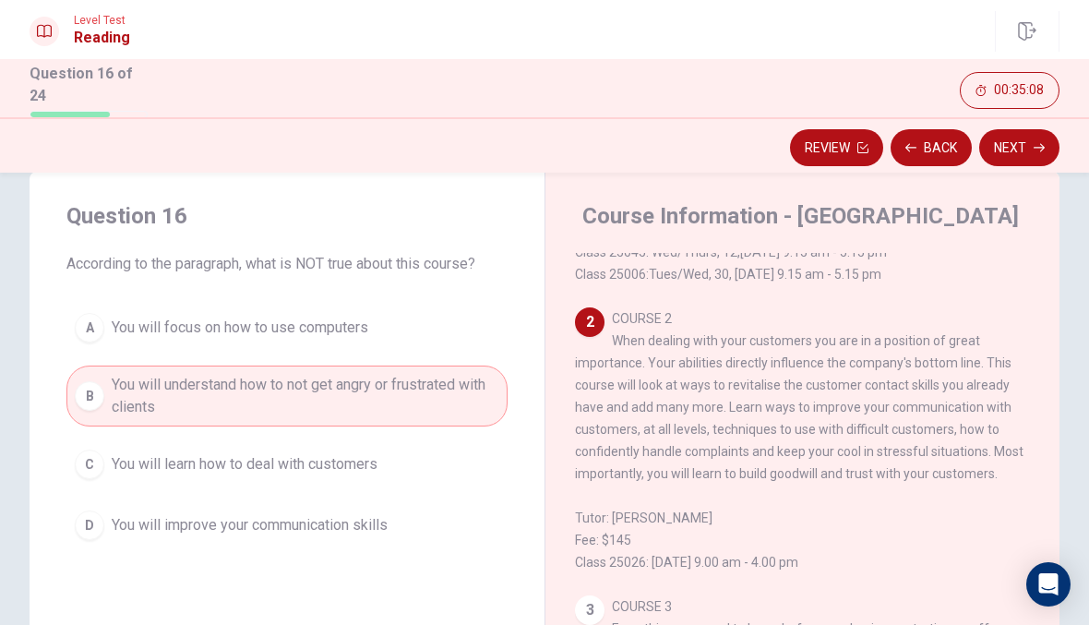
click at [1031, 161] on button "Next" at bounding box center [1019, 147] width 80 height 37
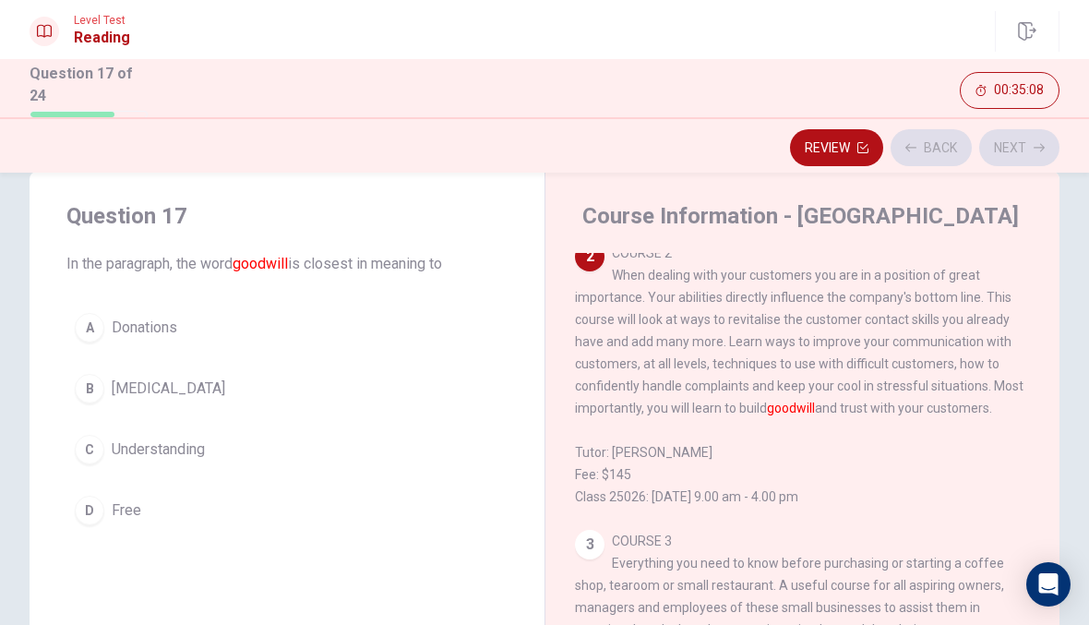
scroll to position [391, 0]
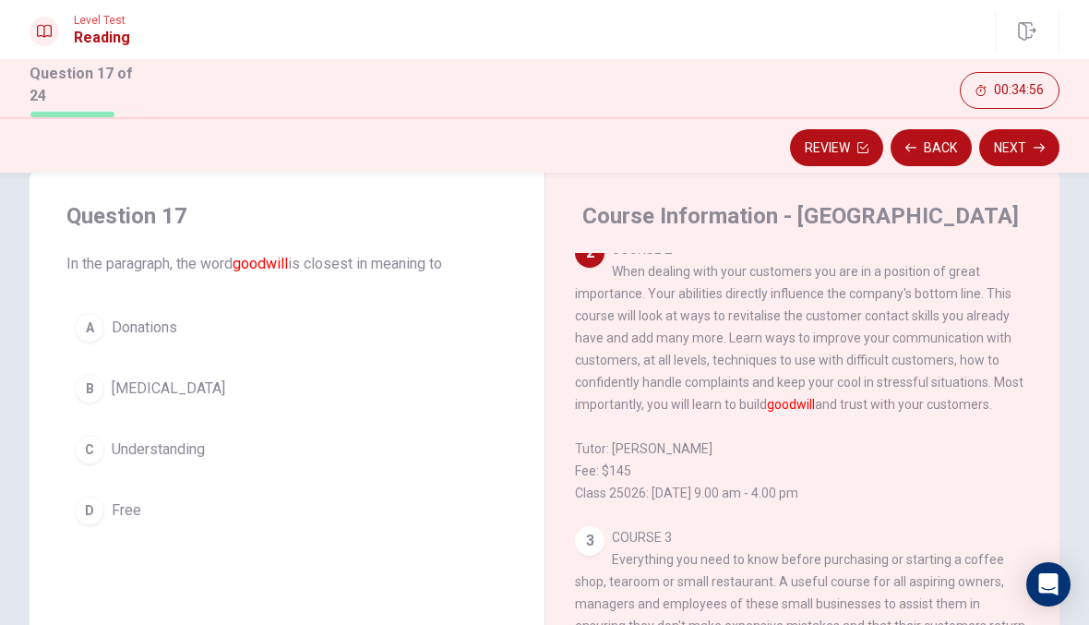
click at [97, 328] on div "A" at bounding box center [90, 328] width 30 height 30
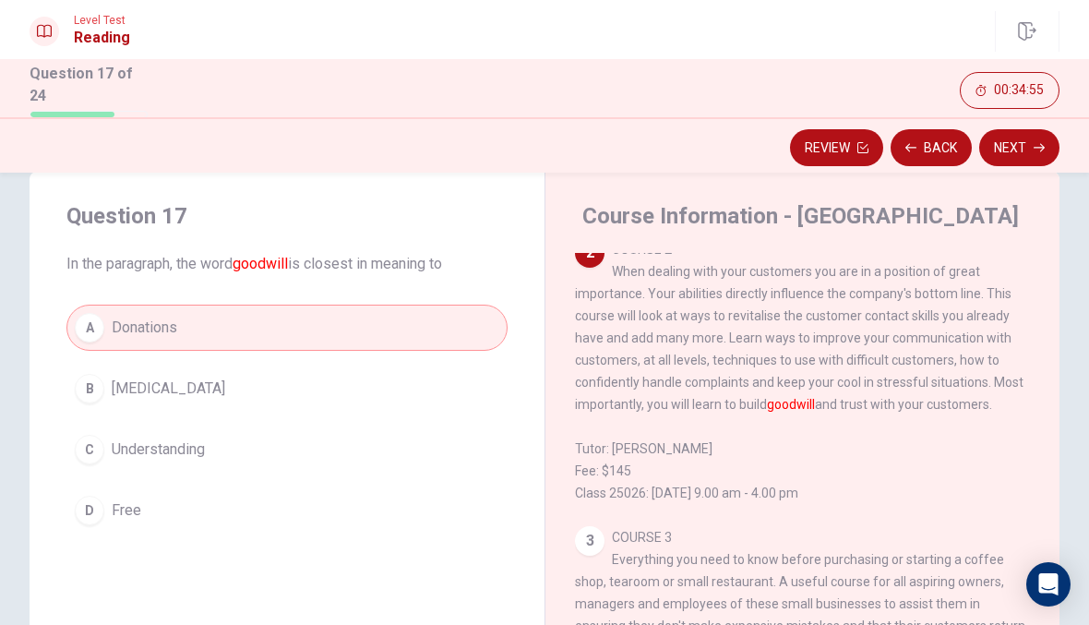
click at [1023, 155] on button "Next" at bounding box center [1019, 147] width 80 height 37
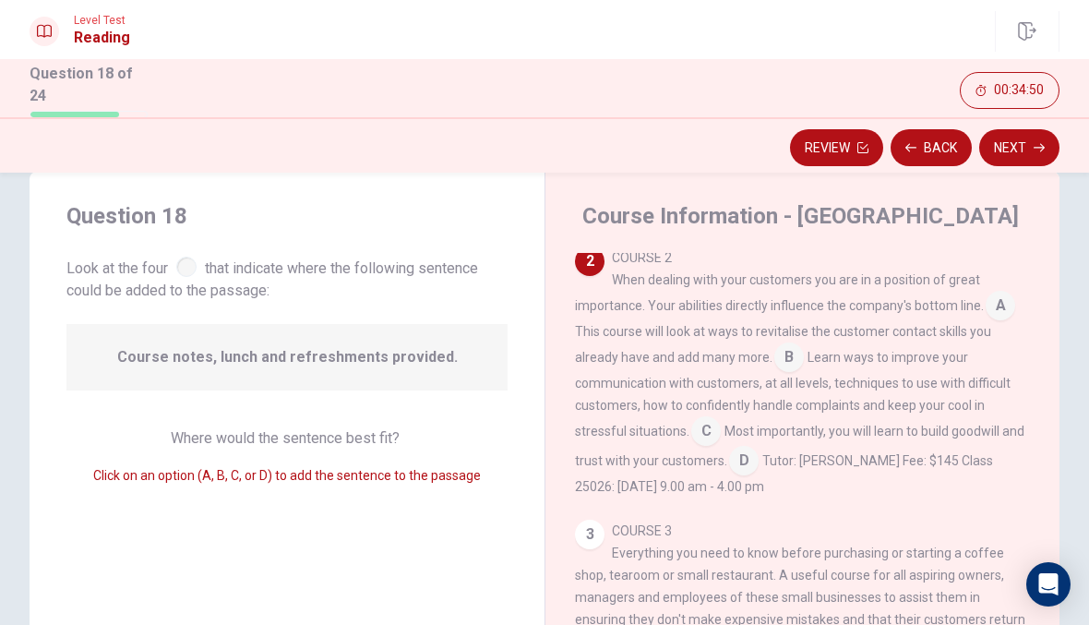
scroll to position [410, 0]
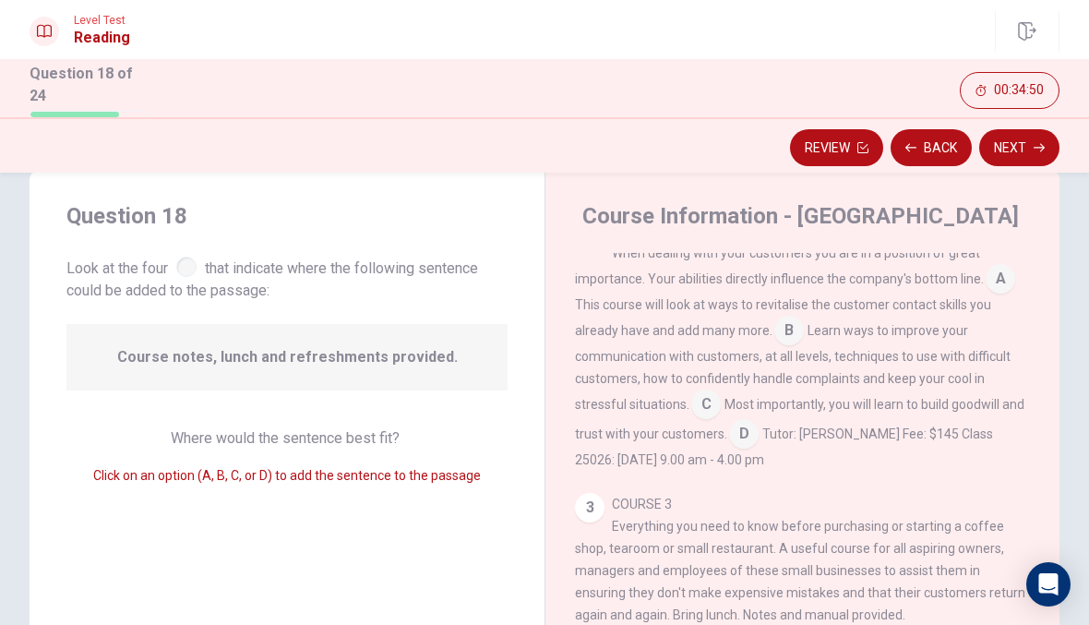
click at [801, 327] on div "COURSE 2 When dealing with your customers you are in a position of great import…" at bounding box center [803, 345] width 456 height 251
click at [780, 331] on input at bounding box center [789, 332] width 30 height 30
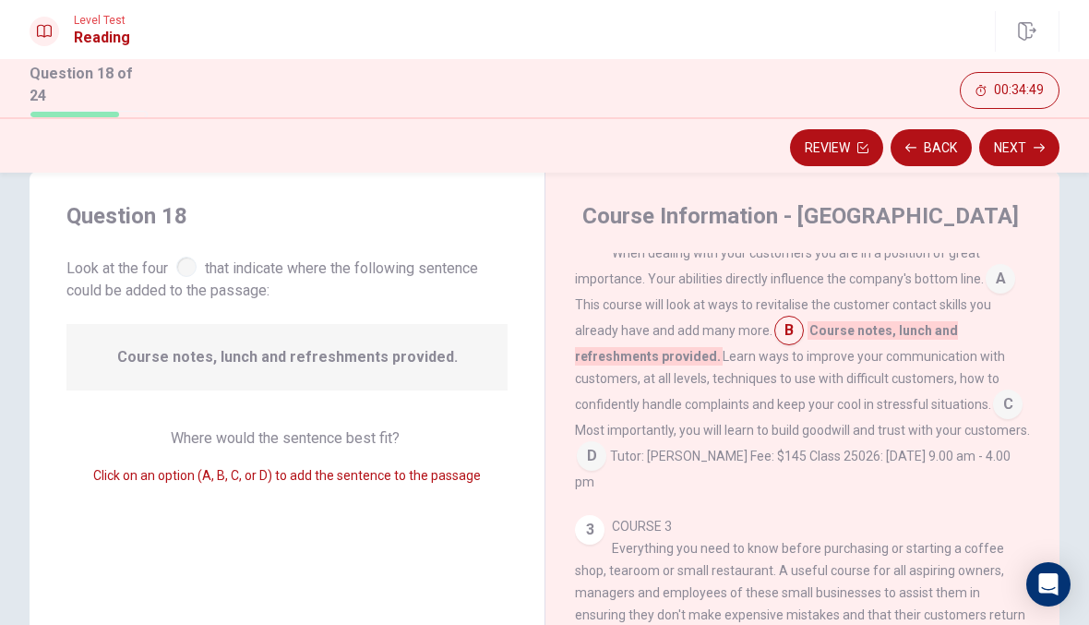
click at [1017, 152] on button "Next" at bounding box center [1019, 147] width 80 height 37
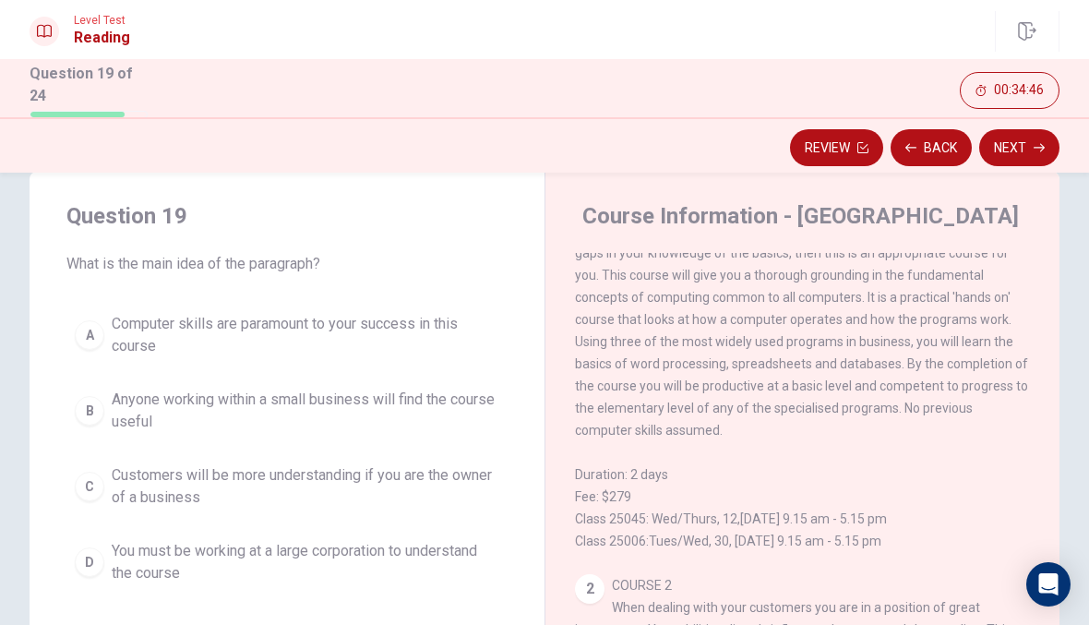
click at [78, 412] on div "B" at bounding box center [90, 411] width 30 height 30
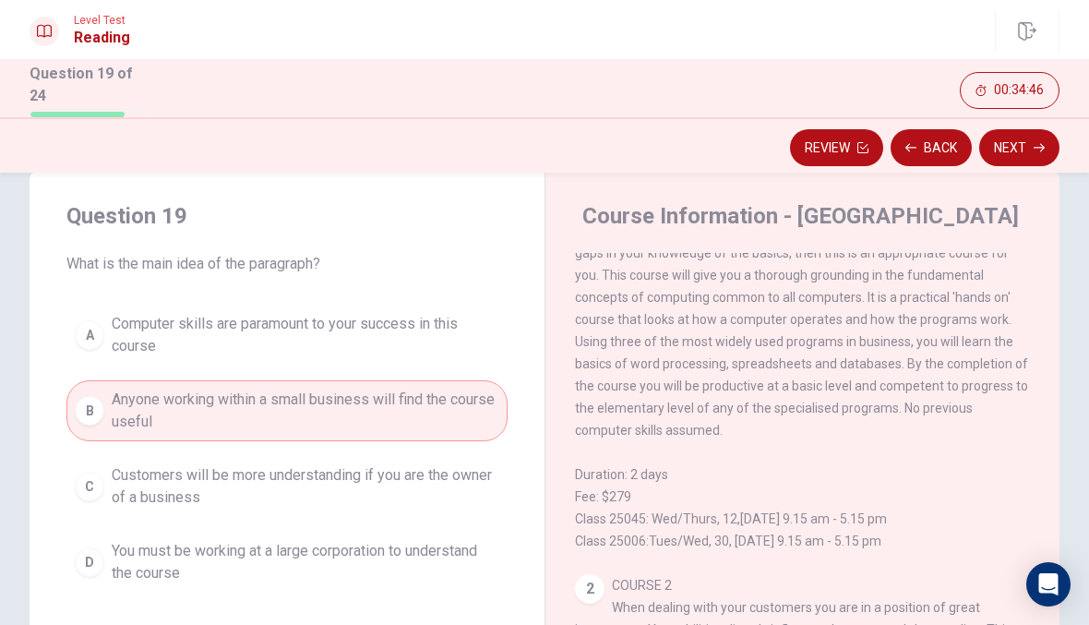
click at [1021, 161] on button "Next" at bounding box center [1019, 147] width 80 height 37
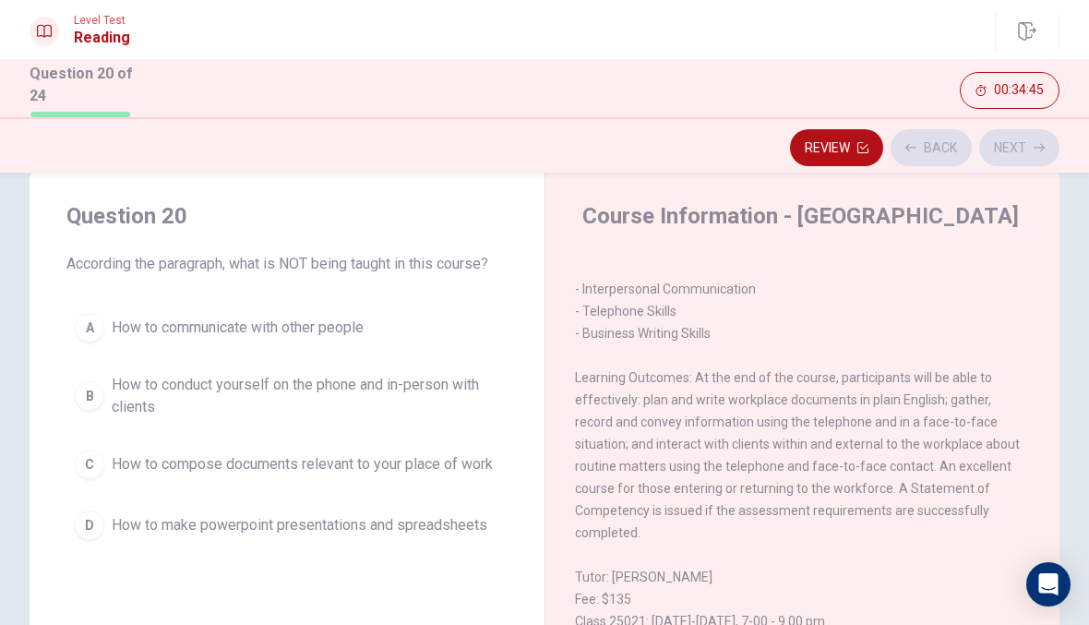
scroll to position [1012, 0]
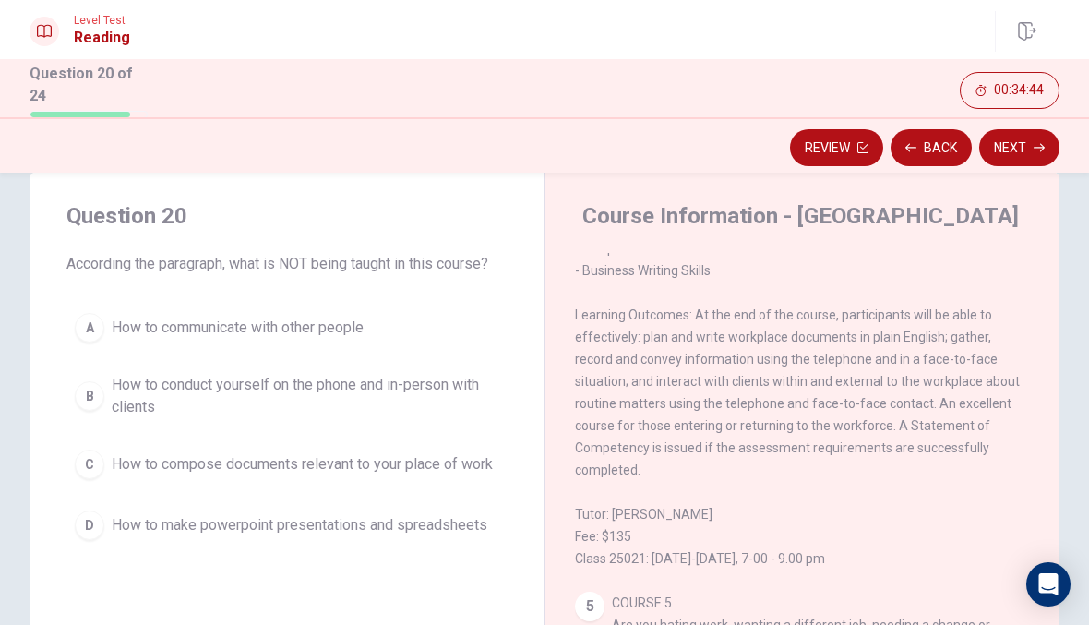
click at [96, 472] on div "C" at bounding box center [90, 464] width 30 height 30
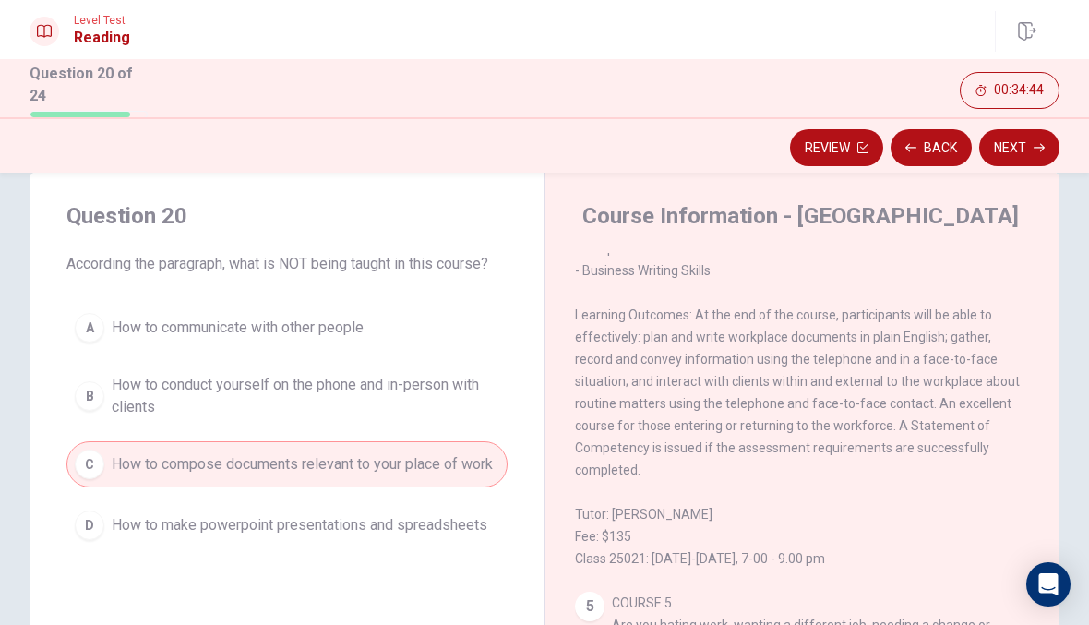
click at [1045, 133] on button "Next" at bounding box center [1019, 147] width 80 height 37
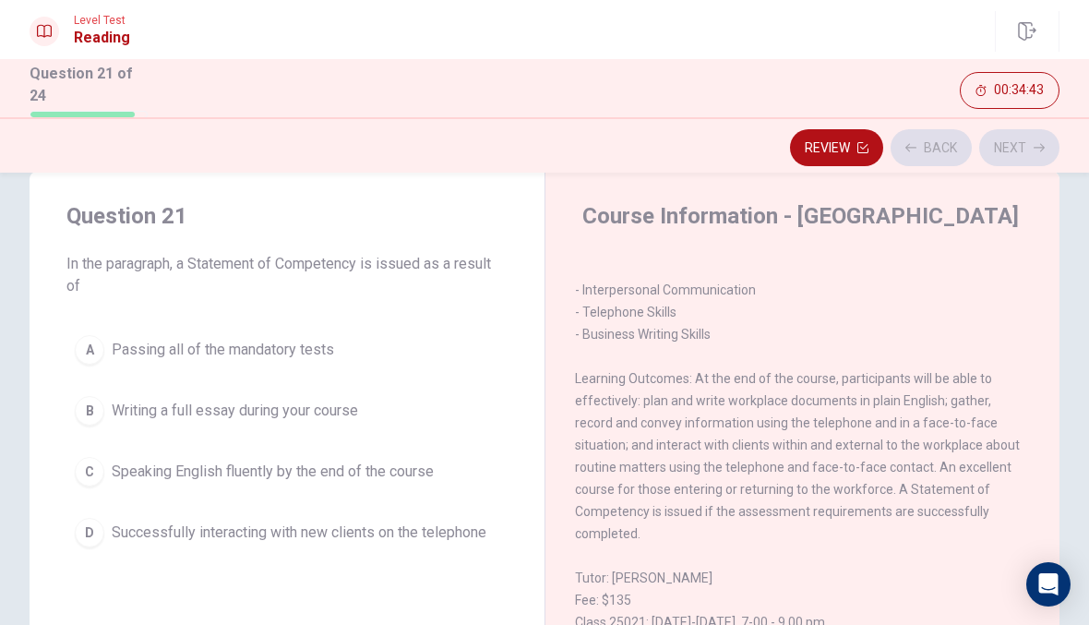
scroll to position [943, 0]
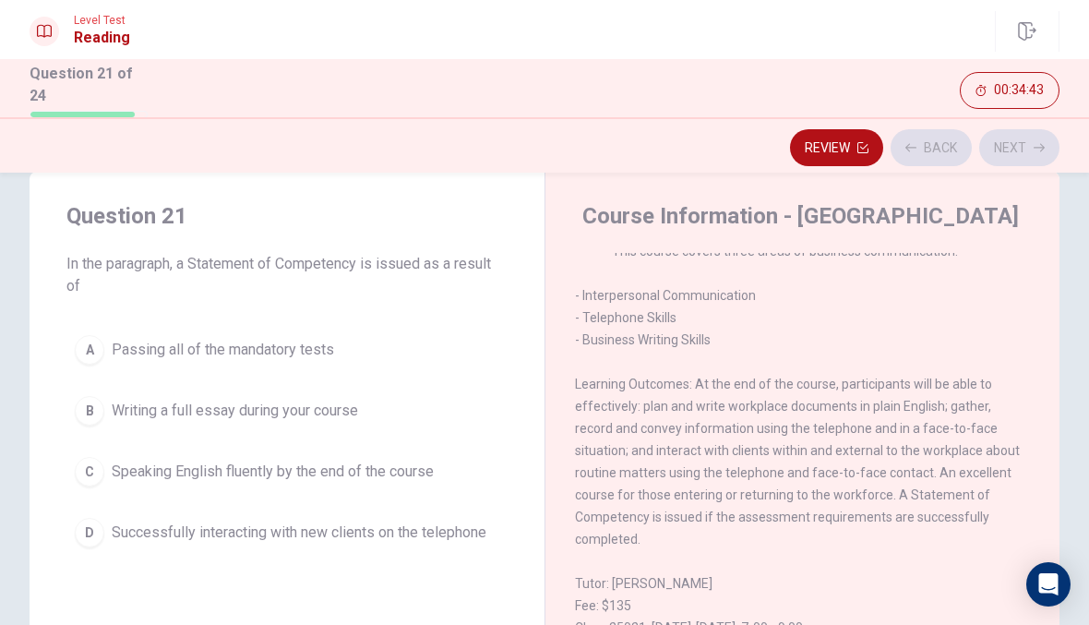
click at [90, 345] on div "A" at bounding box center [90, 350] width 30 height 30
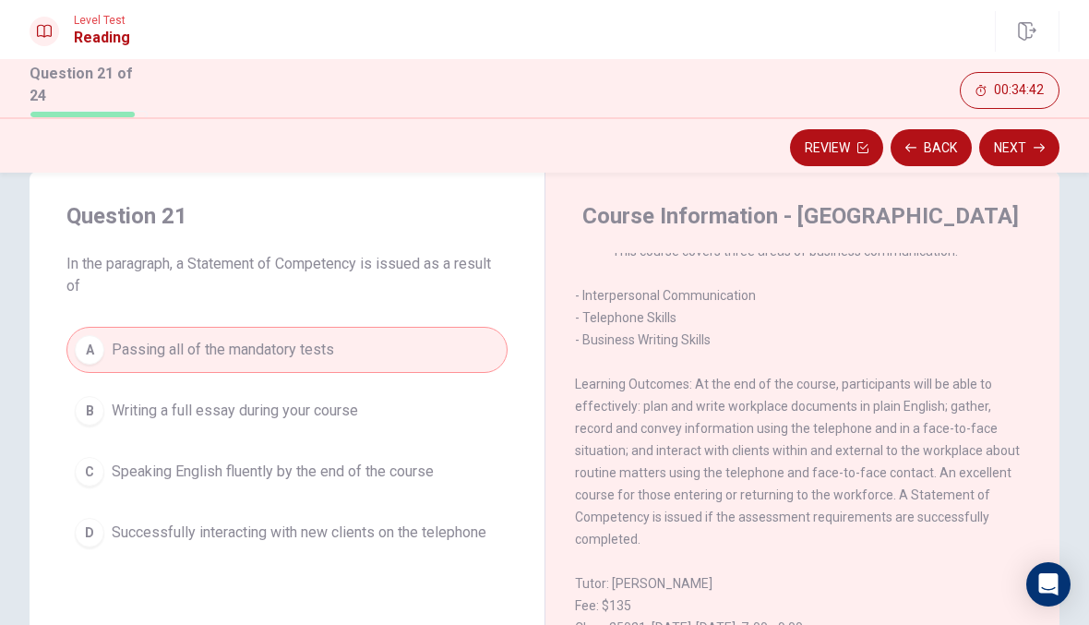
click at [1028, 150] on button "Next" at bounding box center [1019, 147] width 80 height 37
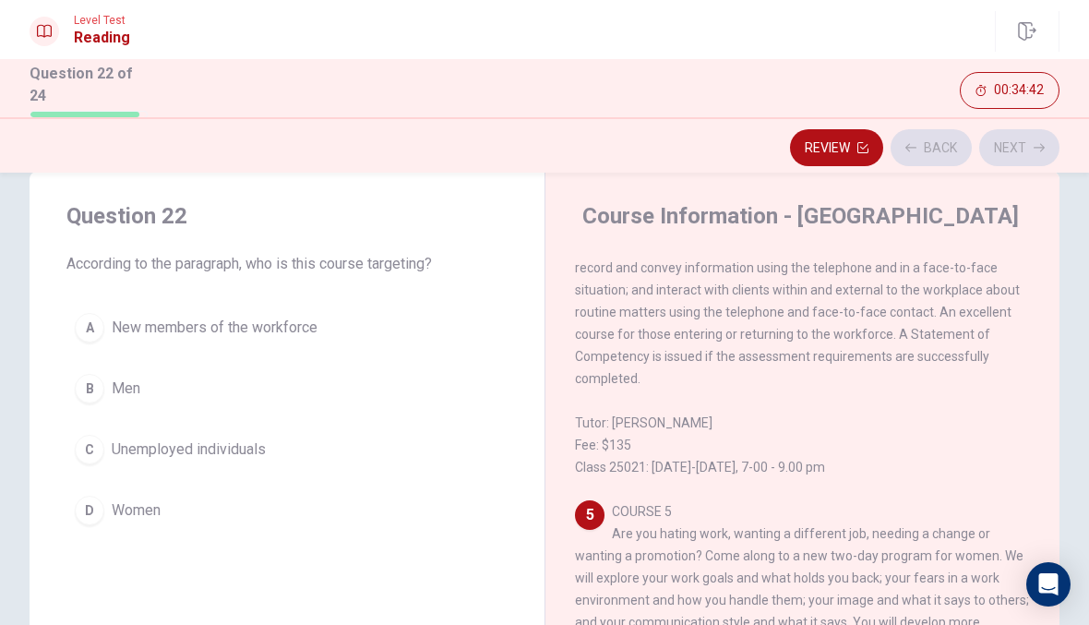
scroll to position [1172, 0]
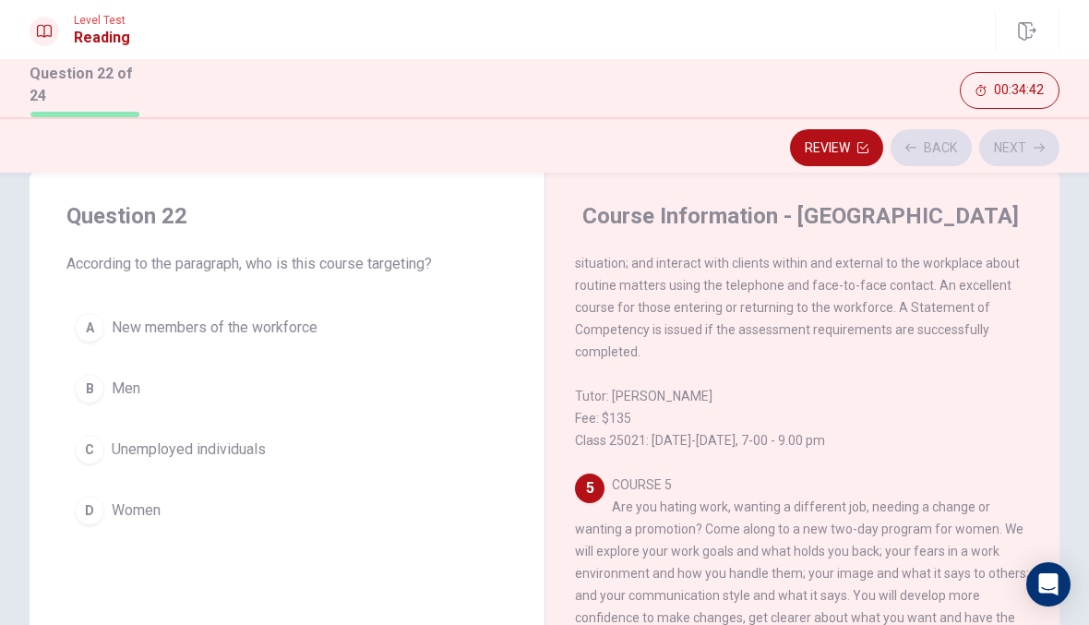
click at [99, 448] on div "C" at bounding box center [90, 450] width 30 height 30
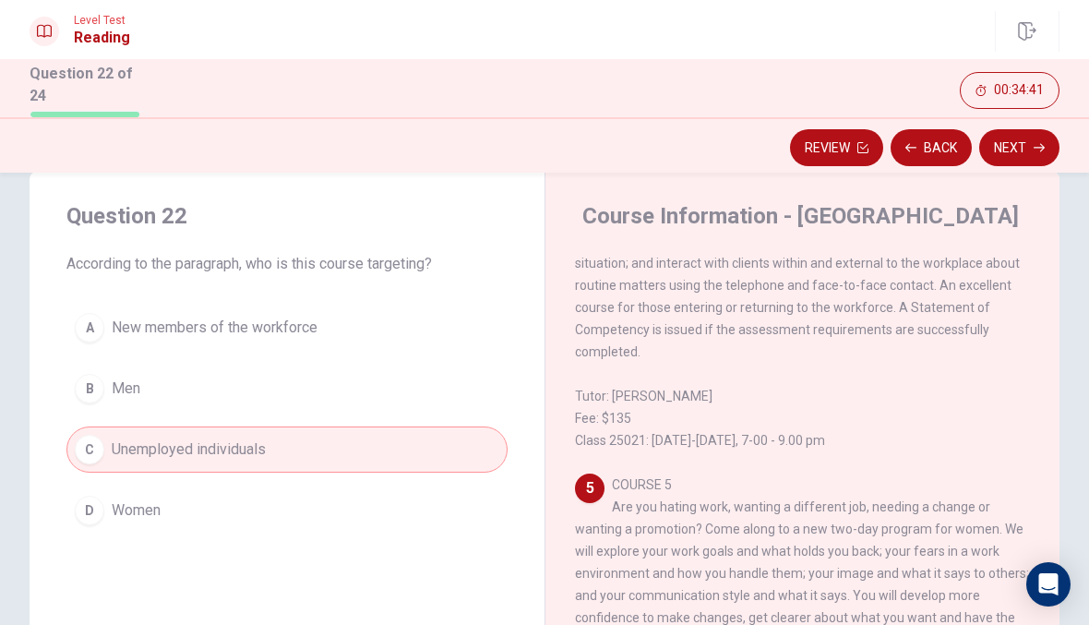
click at [1042, 172] on div "Course Information - Community College 1 COURSE 1 If you have no previous exper…" at bounding box center [801, 492] width 515 height 641
click at [1042, 148] on icon "button" at bounding box center [1038, 148] width 11 height 8
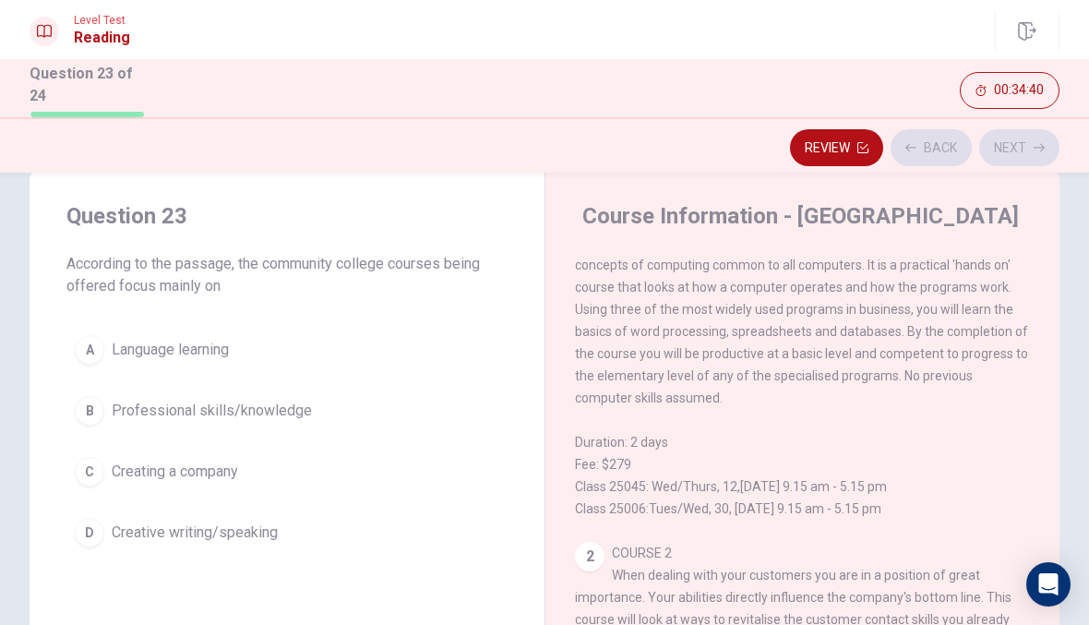
scroll to position [0, 0]
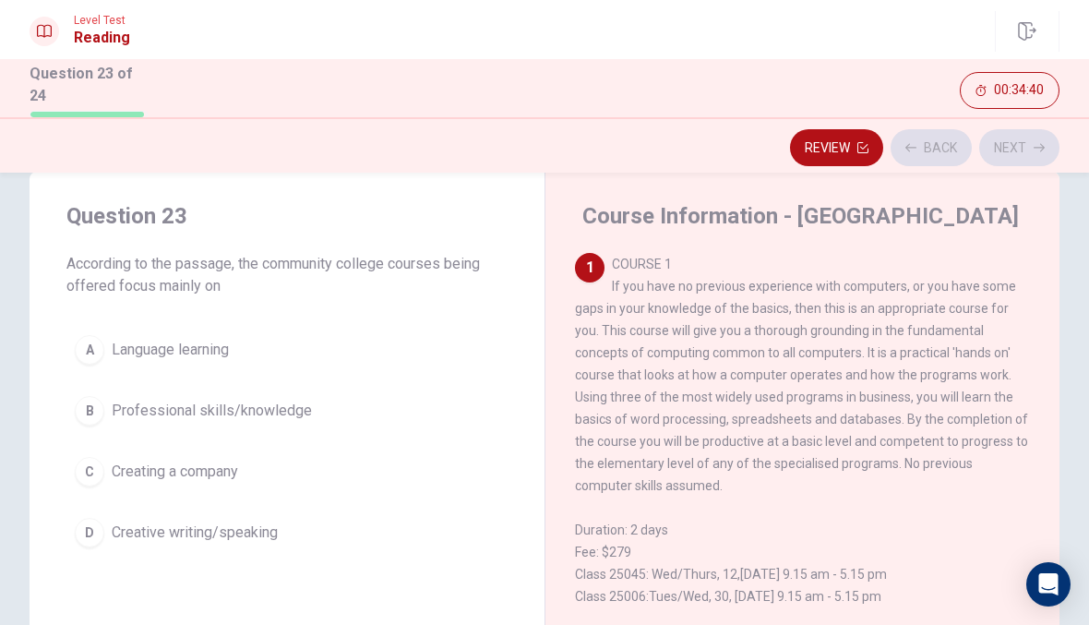
click at [92, 414] on div "B" at bounding box center [90, 411] width 30 height 30
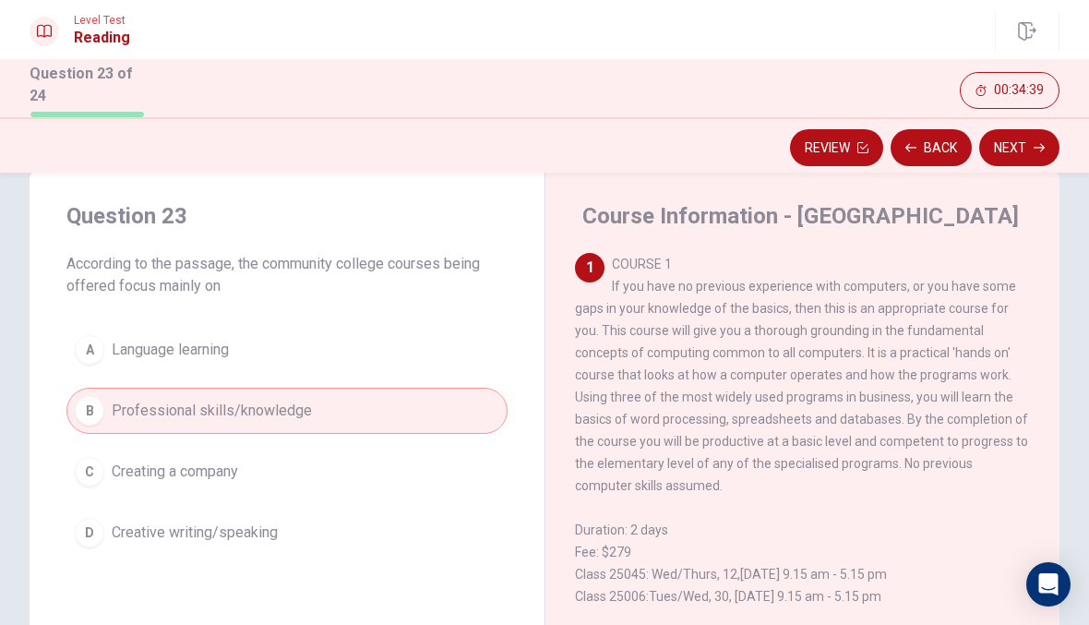
click at [1034, 172] on div "Course Information - Community College 1 COURSE 1 If you have no previous exper…" at bounding box center [801, 492] width 515 height 641
click at [1032, 158] on button "Next" at bounding box center [1019, 147] width 80 height 37
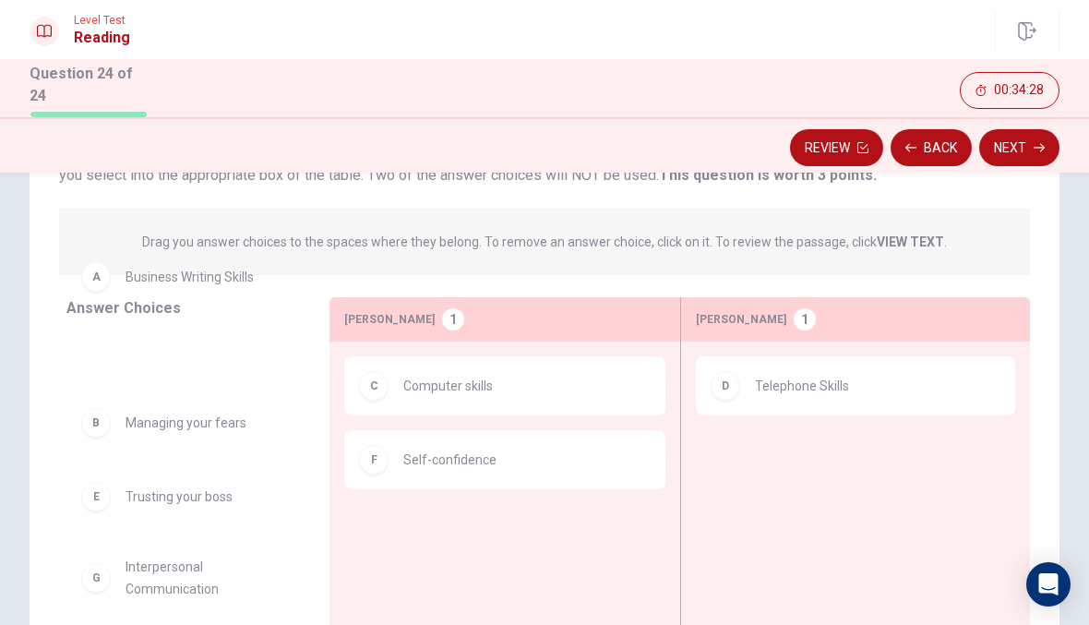
scroll to position [164, 0]
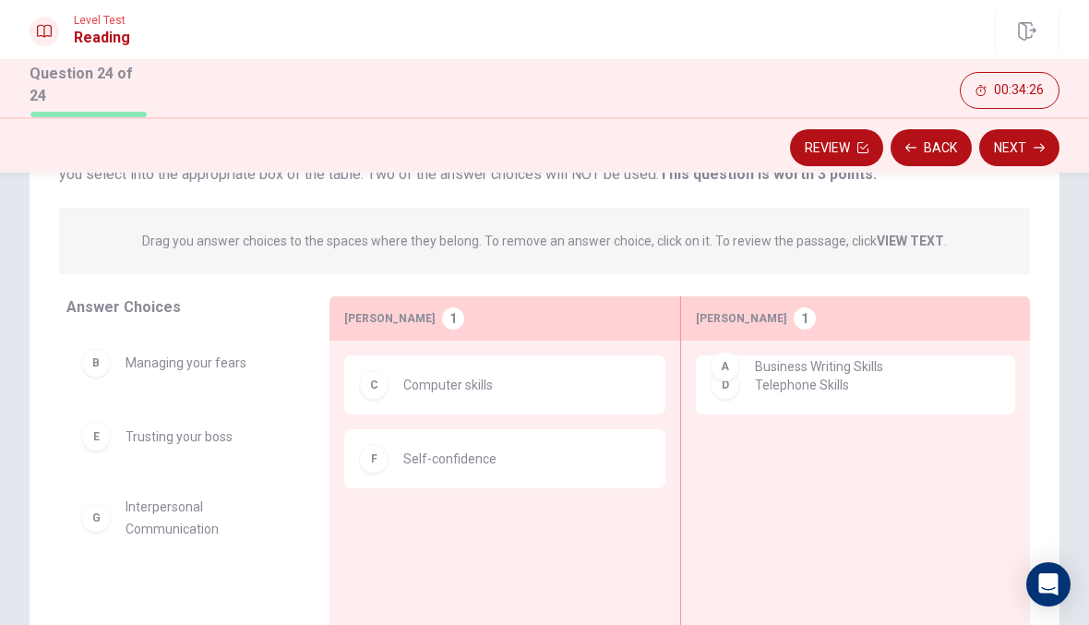
click at [1030, 137] on button "Next" at bounding box center [1019, 147] width 80 height 37
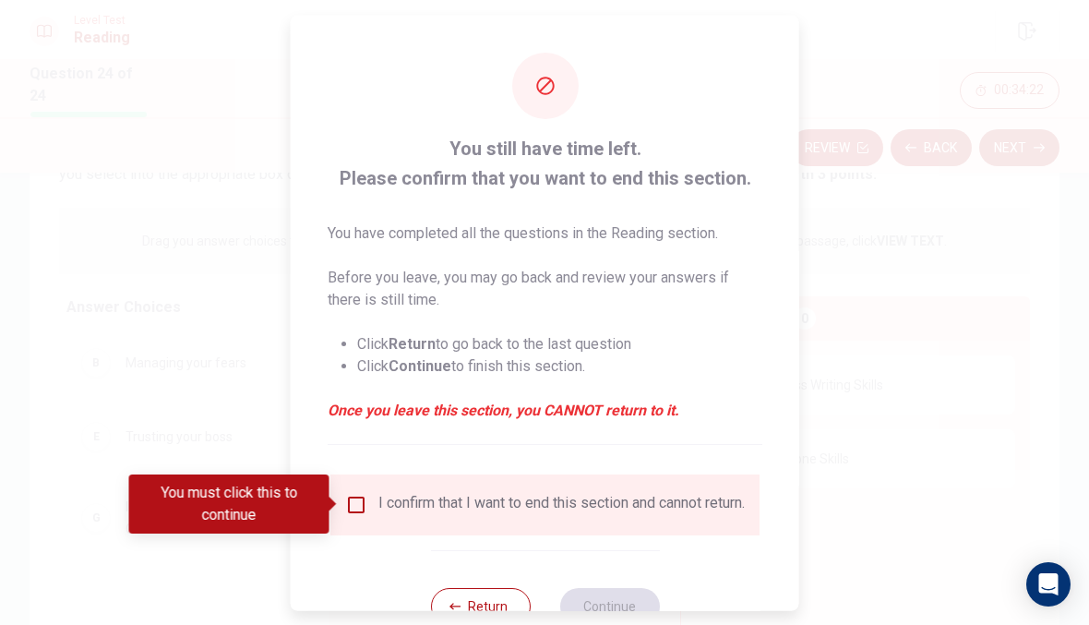
click at [575, 515] on div "I confirm that I want to end this section and cannot return." at bounding box center [561, 504] width 366 height 22
click at [352, 495] on input "You must click this to continue" at bounding box center [356, 504] width 22 height 22
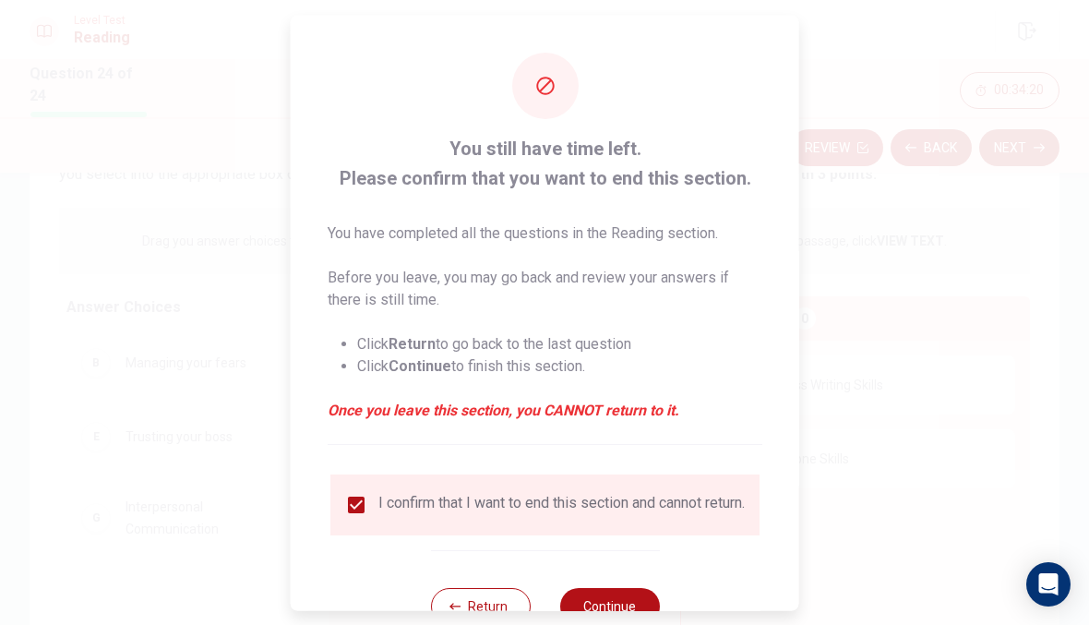
click at [610, 620] on div at bounding box center [544, 312] width 1089 height 625
click at [619, 603] on button "Continue" at bounding box center [609, 605] width 100 height 37
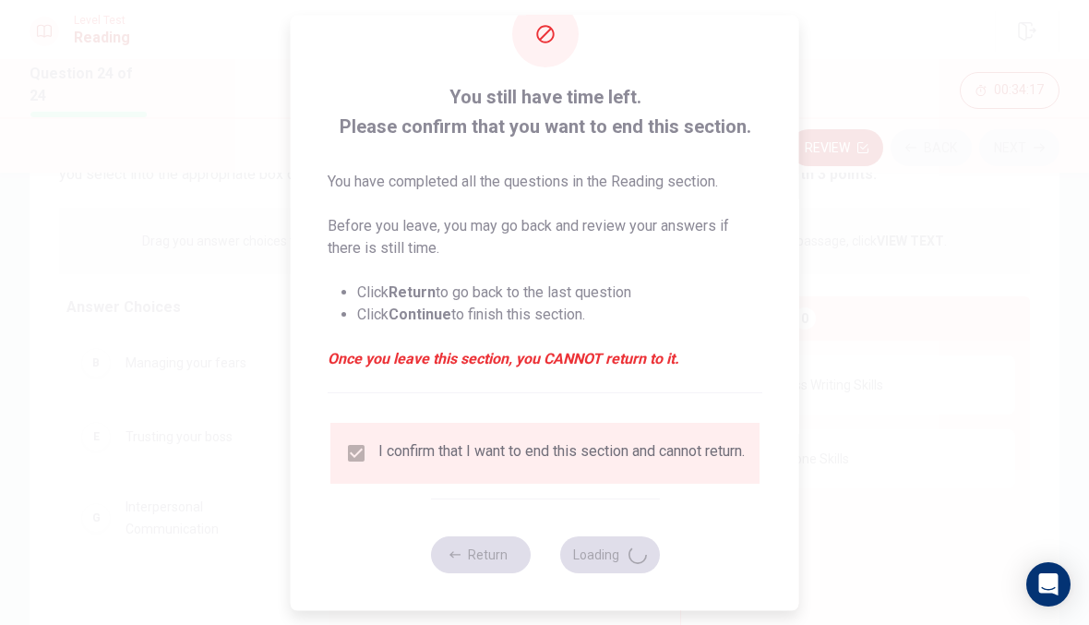
scroll to position [64, 0]
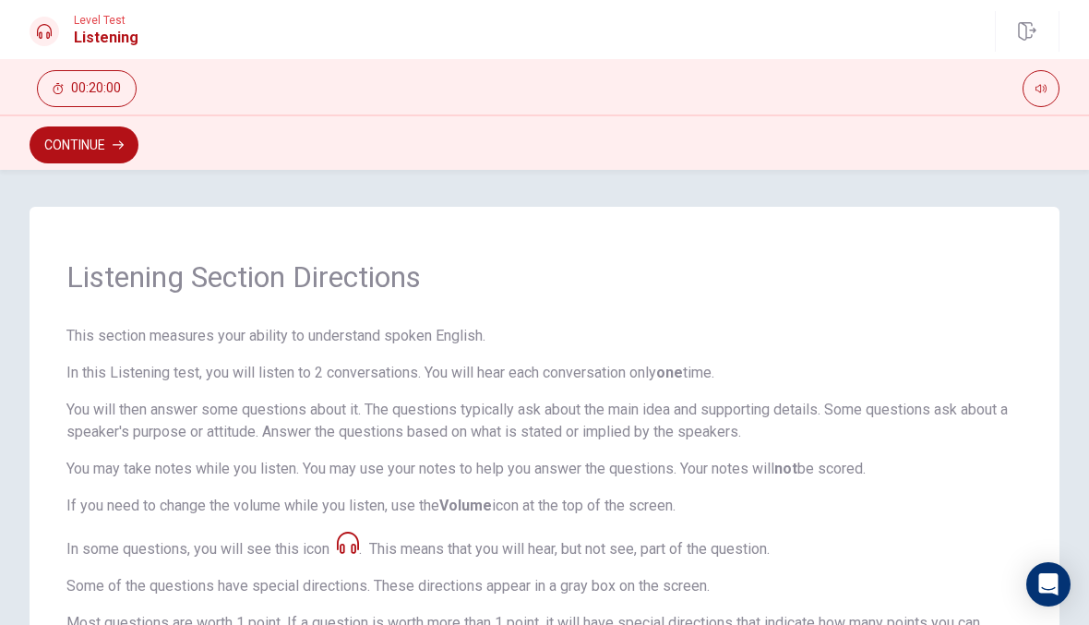
click at [57, 141] on button "Continue" at bounding box center [84, 144] width 109 height 37
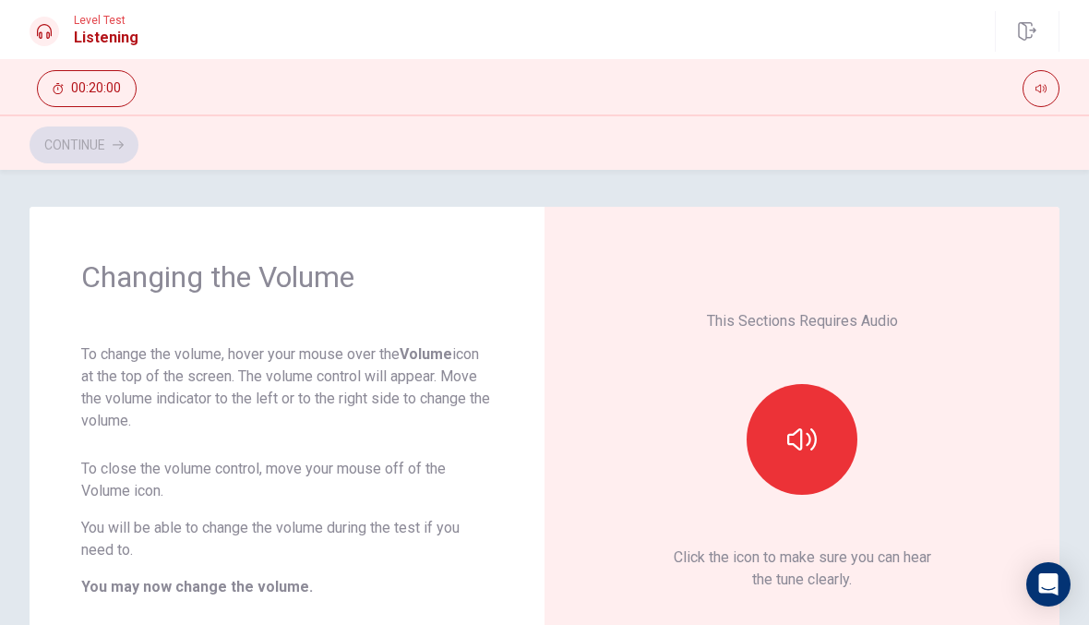
scroll to position [0, 0]
click at [816, 436] on icon "button" at bounding box center [802, 439] width 30 height 22
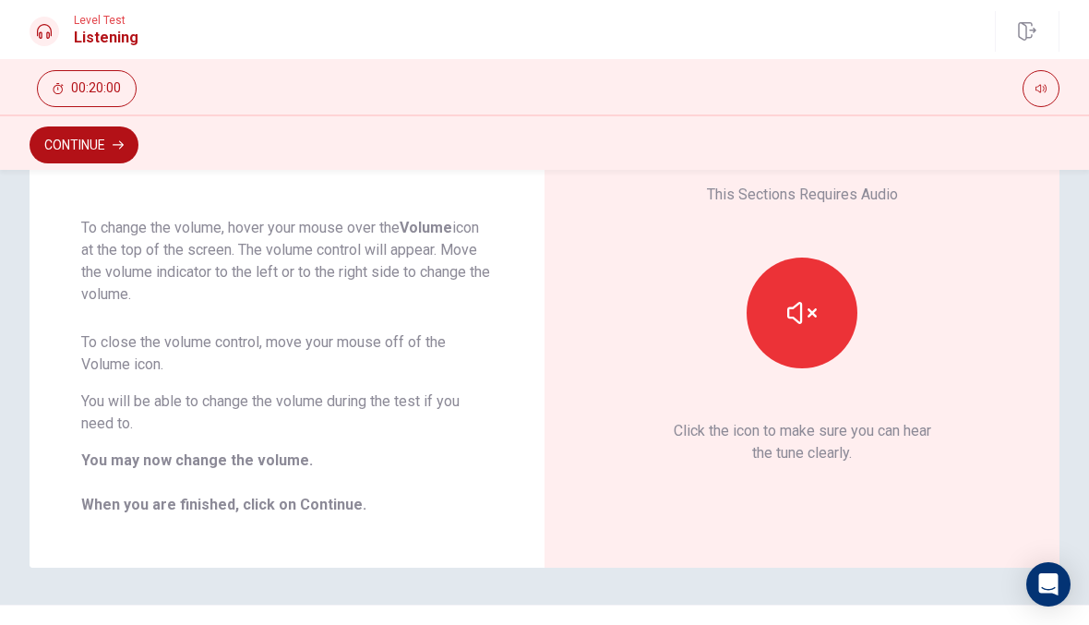
click at [64, 141] on button "Continue" at bounding box center [84, 144] width 109 height 37
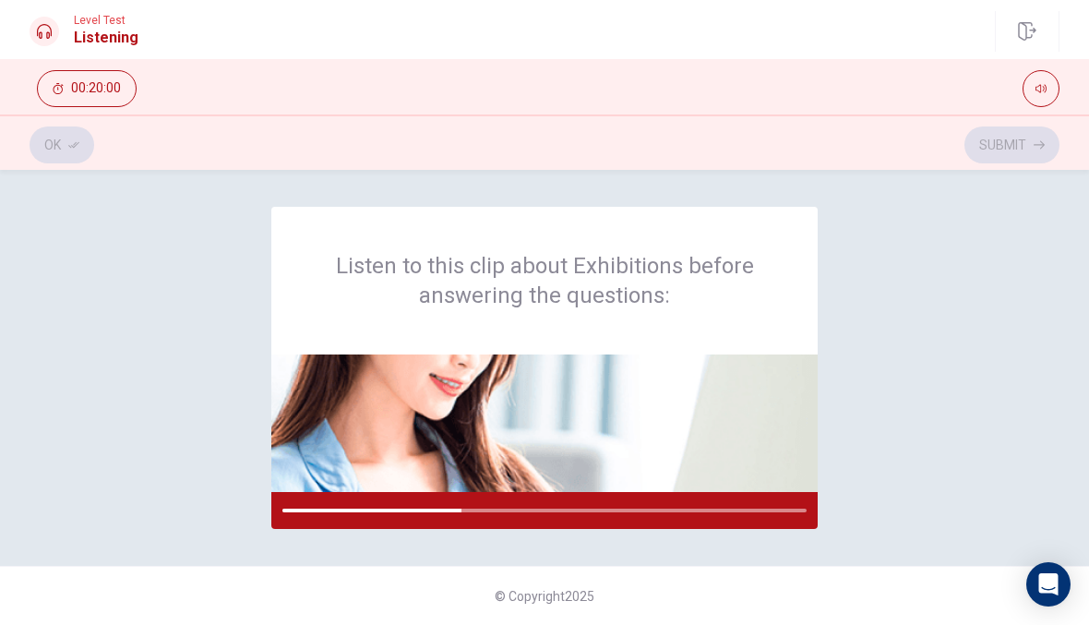
click at [1009, 163] on div "Ok Submit" at bounding box center [544, 141] width 1089 height 55
click at [1021, 155] on div "Ok Submit" at bounding box center [545, 144] width 1030 height 35
click at [1004, 555] on div "Listen to this clip about Exhibitions before answering the questions: © Copyrig…" at bounding box center [544, 397] width 1089 height 455
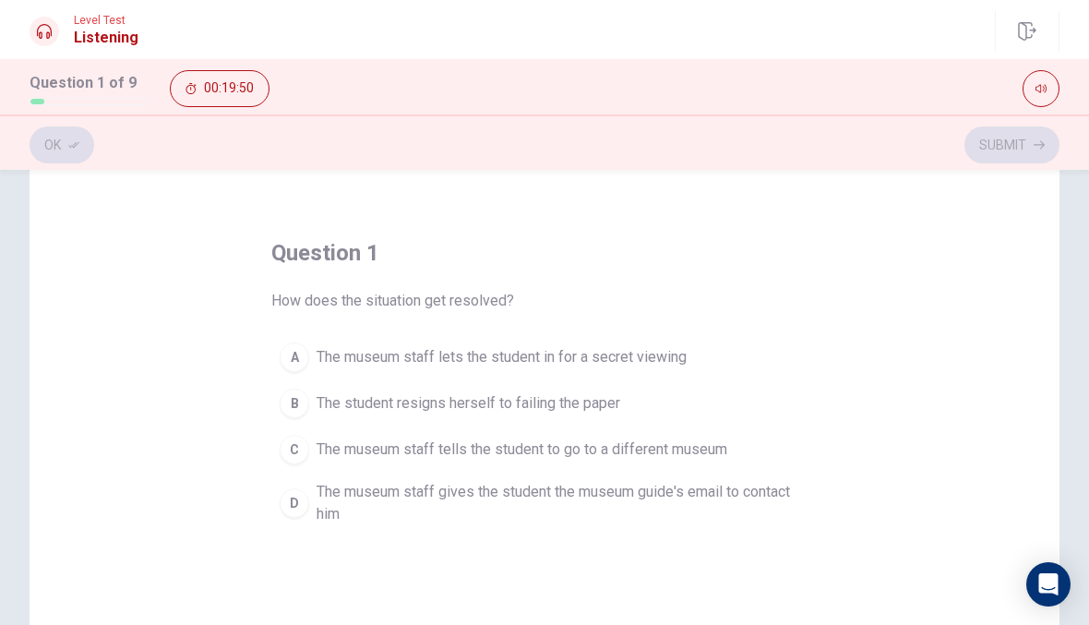
scroll to position [45, 0]
click at [756, 501] on span "The museum staff gives the student the museum guide's email to contact him" at bounding box center [563, 500] width 493 height 44
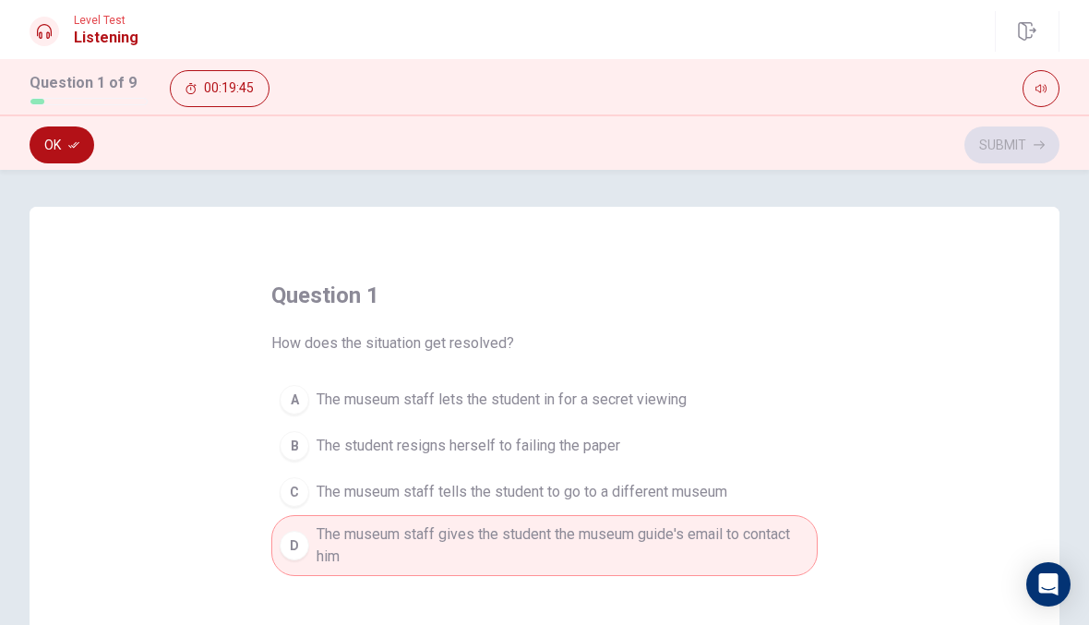
scroll to position [-1, 0]
click at [57, 135] on button "Ok" at bounding box center [62, 144] width 65 height 37
click at [1069, 137] on div "Ok Submit" at bounding box center [544, 144] width 1089 height 35
click at [1026, 154] on button "Submit" at bounding box center [1011, 144] width 95 height 37
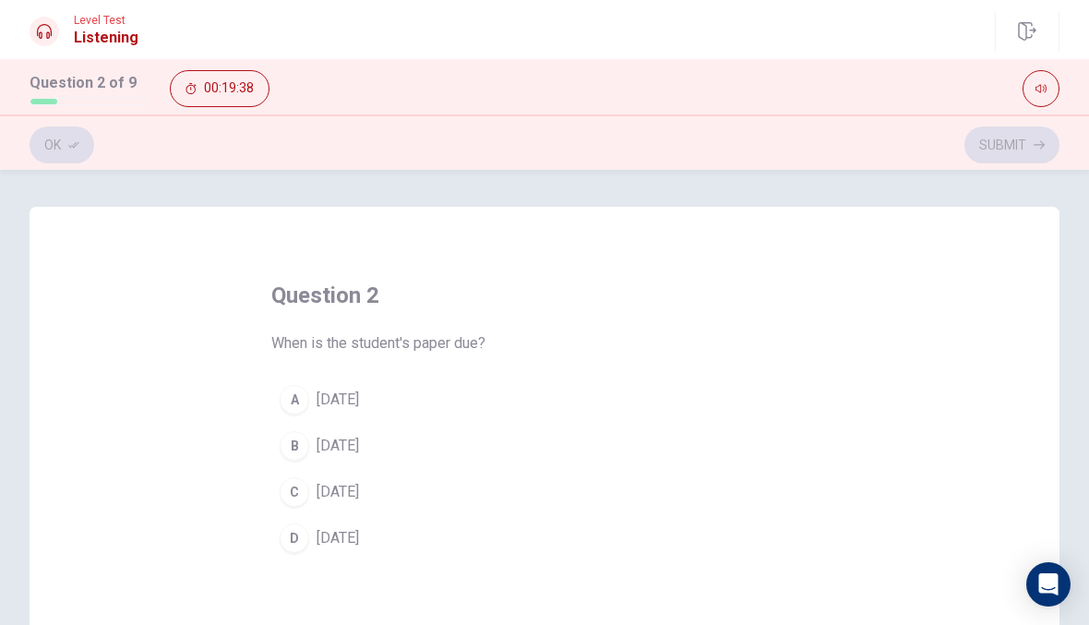
click at [359, 452] on span "[DATE]" at bounding box center [338, 446] width 42 height 22
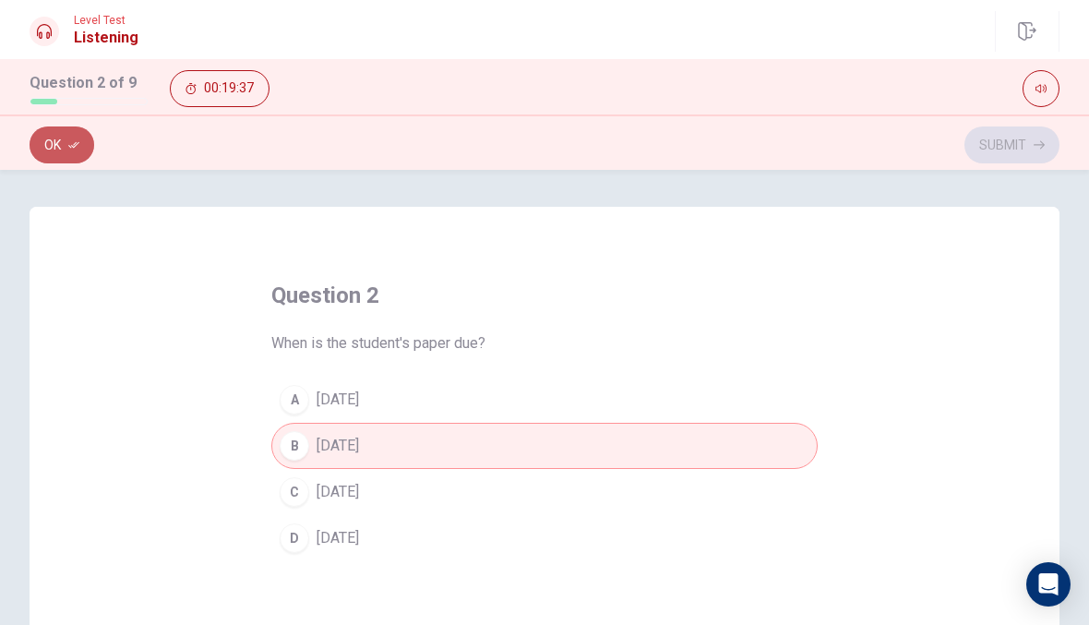
click at [49, 149] on button "Ok" at bounding box center [62, 144] width 65 height 37
click at [1057, 148] on button "Submit" at bounding box center [1011, 144] width 95 height 37
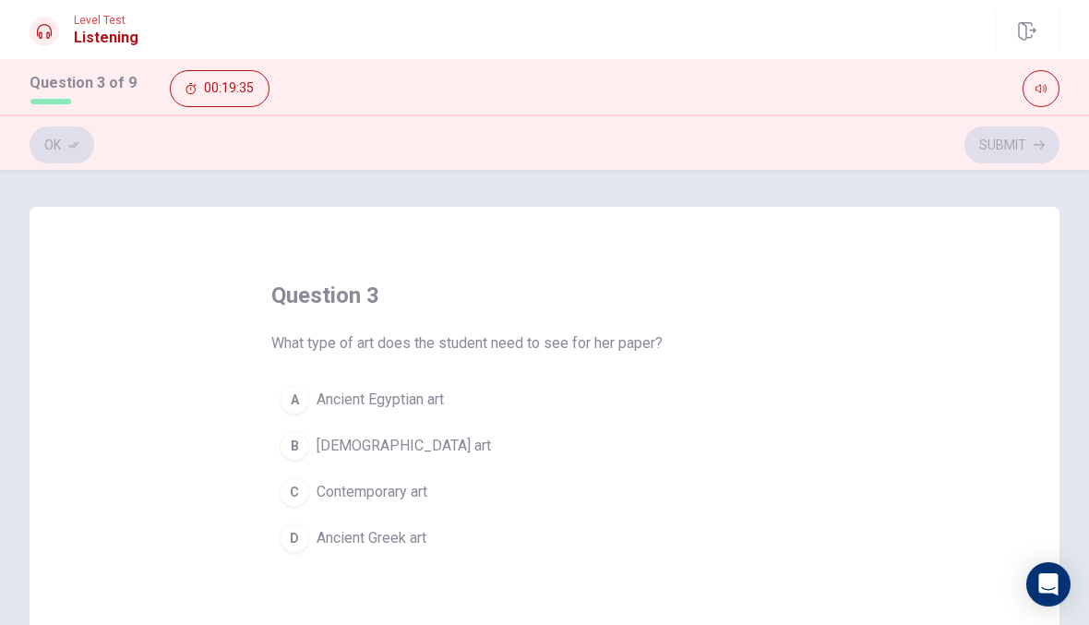
click at [332, 412] on button "A Ancient Egyptian art" at bounding box center [544, 399] width 546 height 46
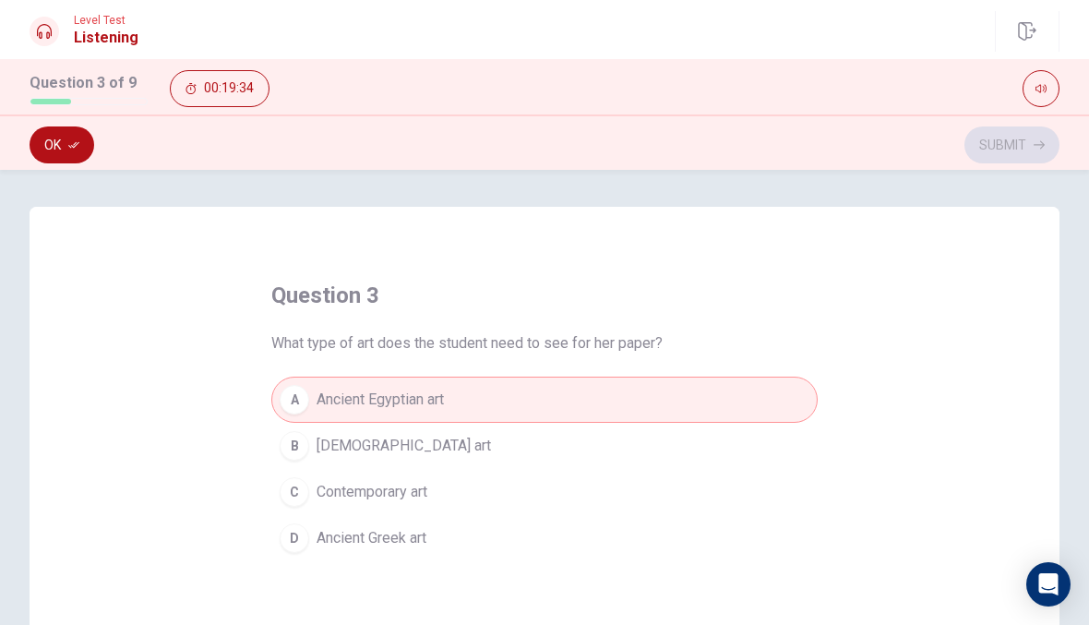
click at [61, 150] on button "Ok" at bounding box center [62, 144] width 65 height 37
click at [1028, 130] on button "Submit" at bounding box center [1011, 144] width 95 height 37
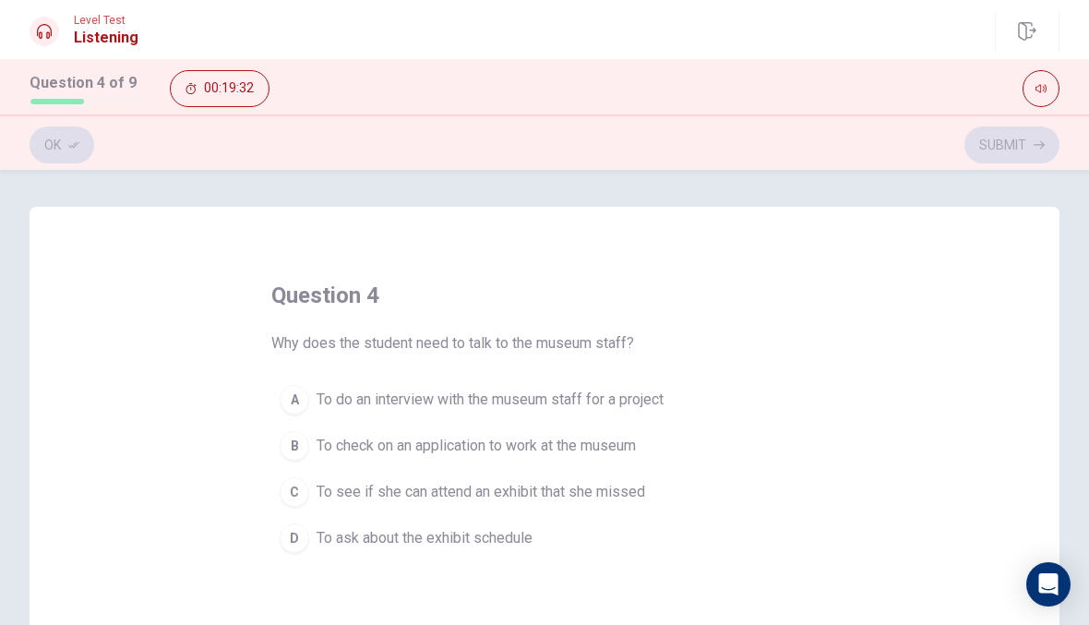
click at [622, 412] on button "A To do an interview with the museum staff for a project" at bounding box center [544, 399] width 546 height 46
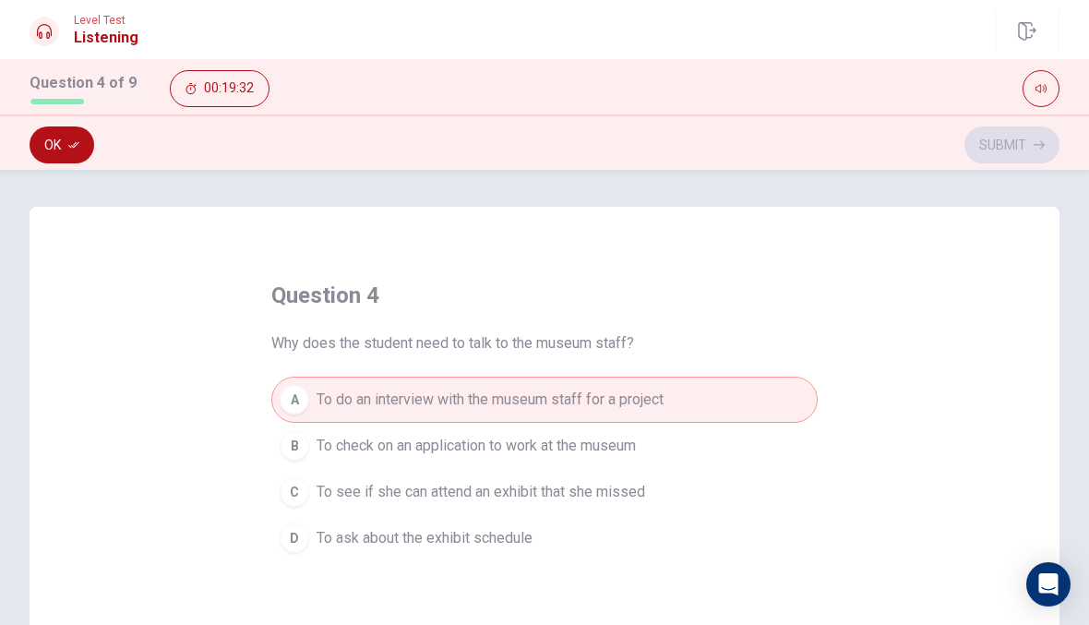
click at [46, 149] on button "Ok" at bounding box center [62, 144] width 65 height 37
click at [590, 460] on button "B To check on an application to work at the museum" at bounding box center [544, 446] width 546 height 46
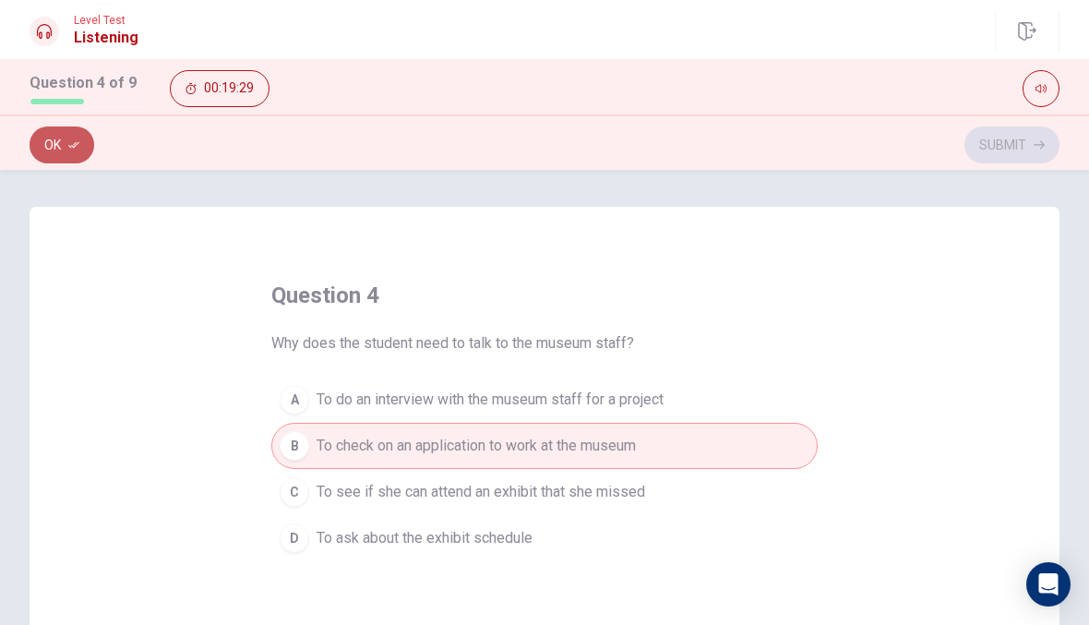
click at [50, 137] on button "Ok" at bounding box center [62, 144] width 65 height 37
click at [1032, 157] on button "Submit" at bounding box center [1011, 144] width 95 height 37
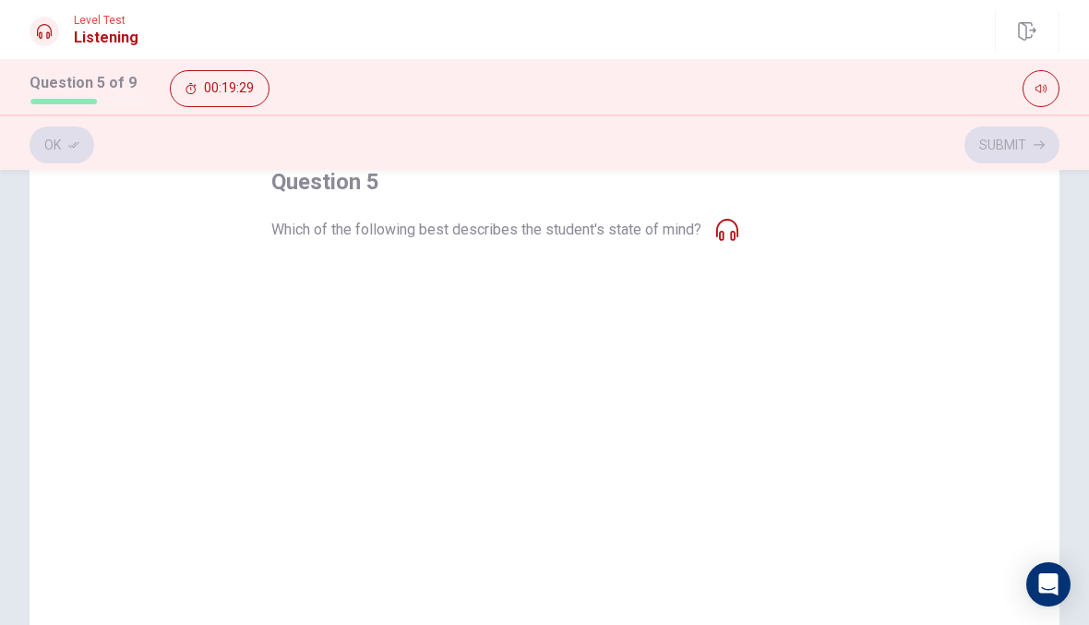
scroll to position [116, 0]
click at [316, 385] on button "C Panicked" at bounding box center [544, 375] width 546 height 46
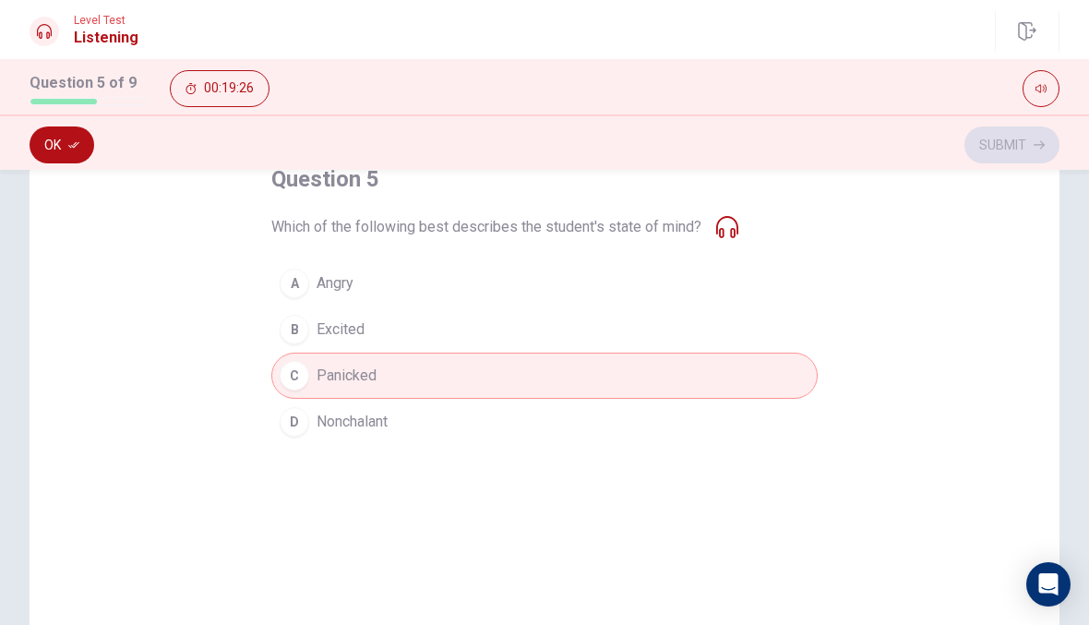
click at [79, 129] on button "Ok" at bounding box center [62, 144] width 65 height 37
click at [1000, 132] on button "Submit" at bounding box center [1011, 144] width 95 height 37
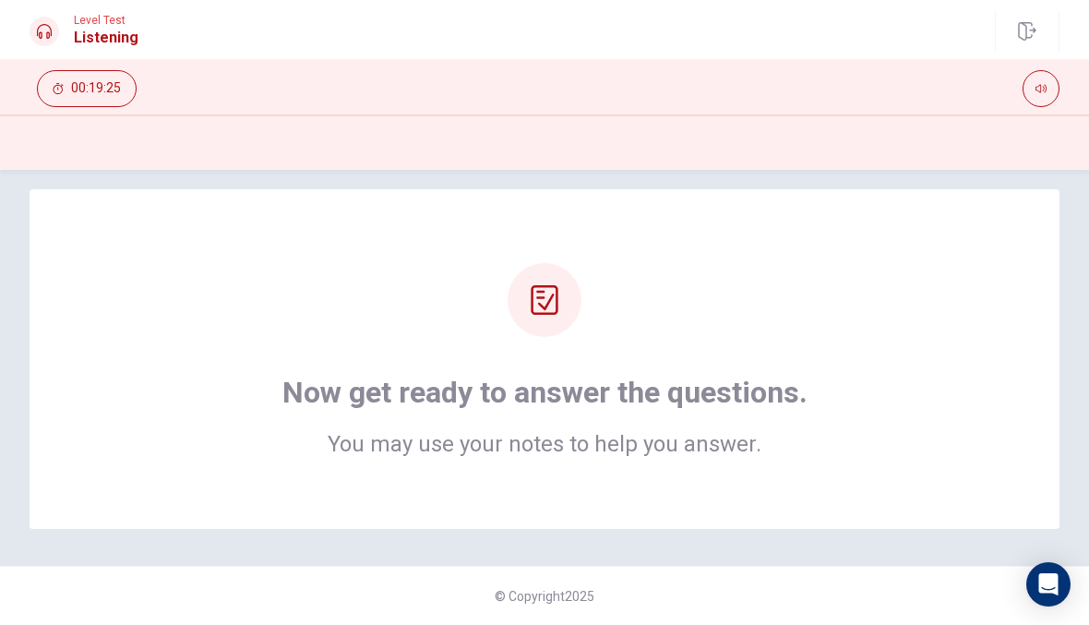
scroll to position [18, 0]
click at [794, 312] on div "Now get ready to answer the questions. You may use your notes to help you answe…" at bounding box center [544, 359] width 882 height 192
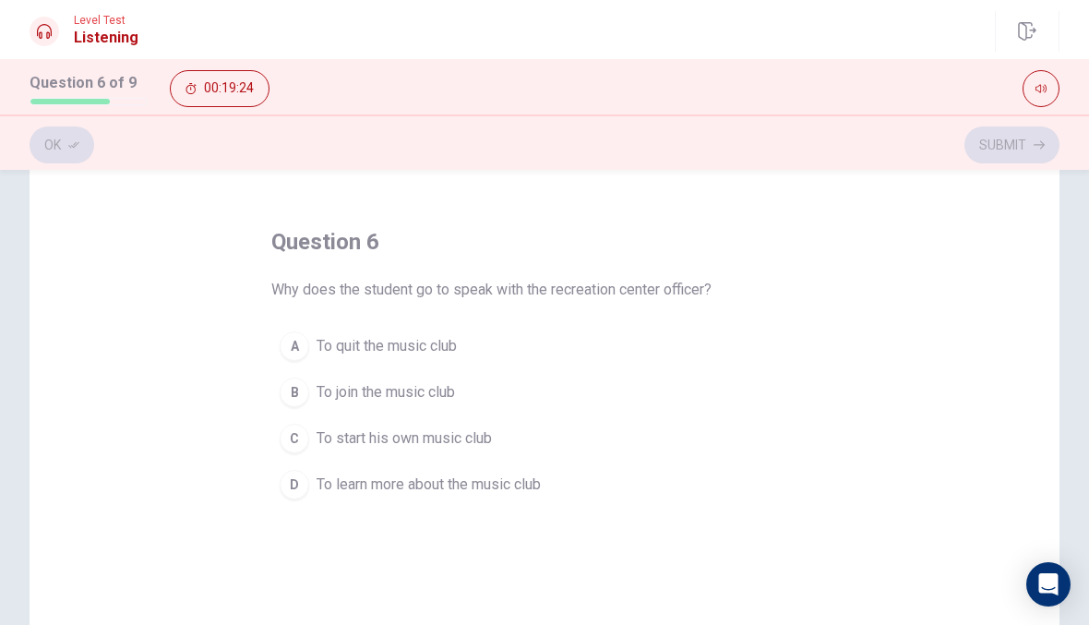
scroll to position [72, 0]
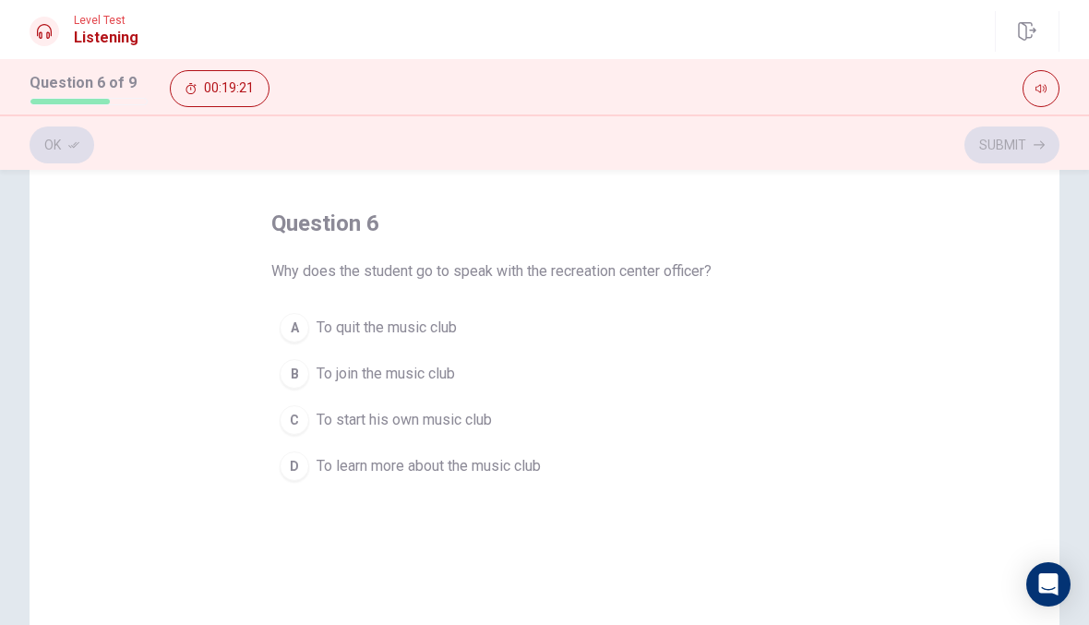
click at [422, 371] on span "To join the music club" at bounding box center [386, 374] width 138 height 22
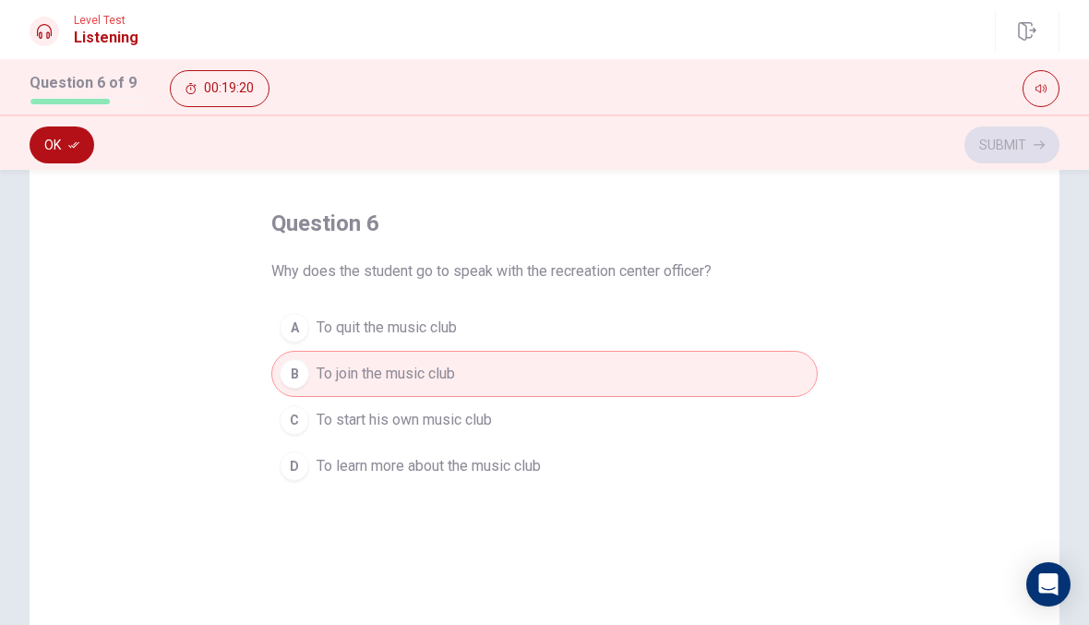
click at [69, 156] on button "Ok" at bounding box center [62, 144] width 65 height 37
click at [1028, 130] on button "Submit" at bounding box center [1011, 144] width 95 height 37
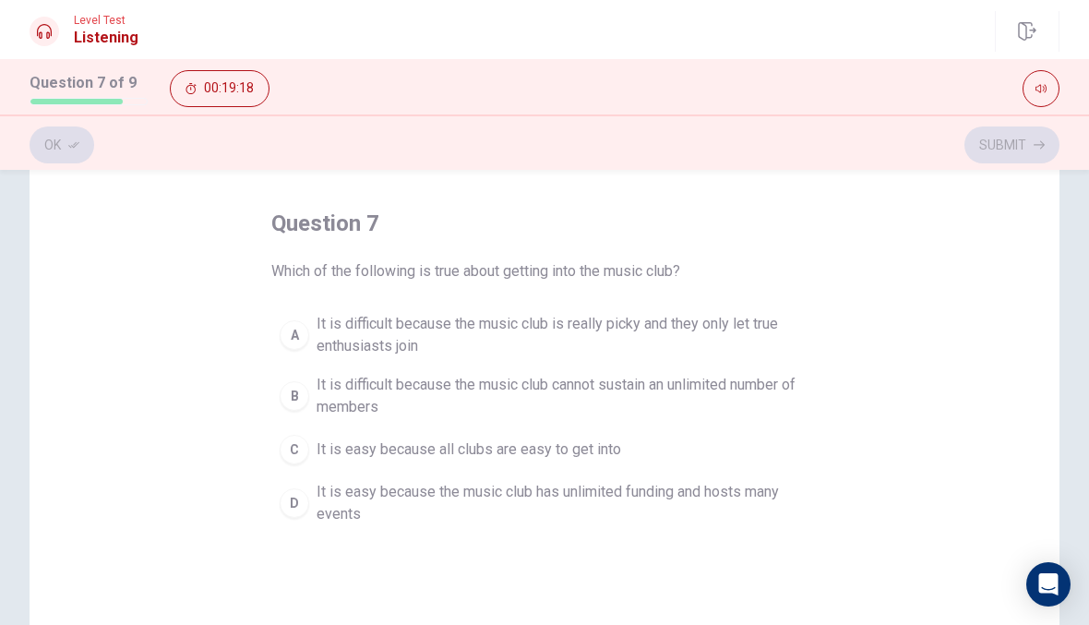
click at [579, 333] on span "It is difficult because the music club is really picky and they only let true e…" at bounding box center [563, 335] width 493 height 44
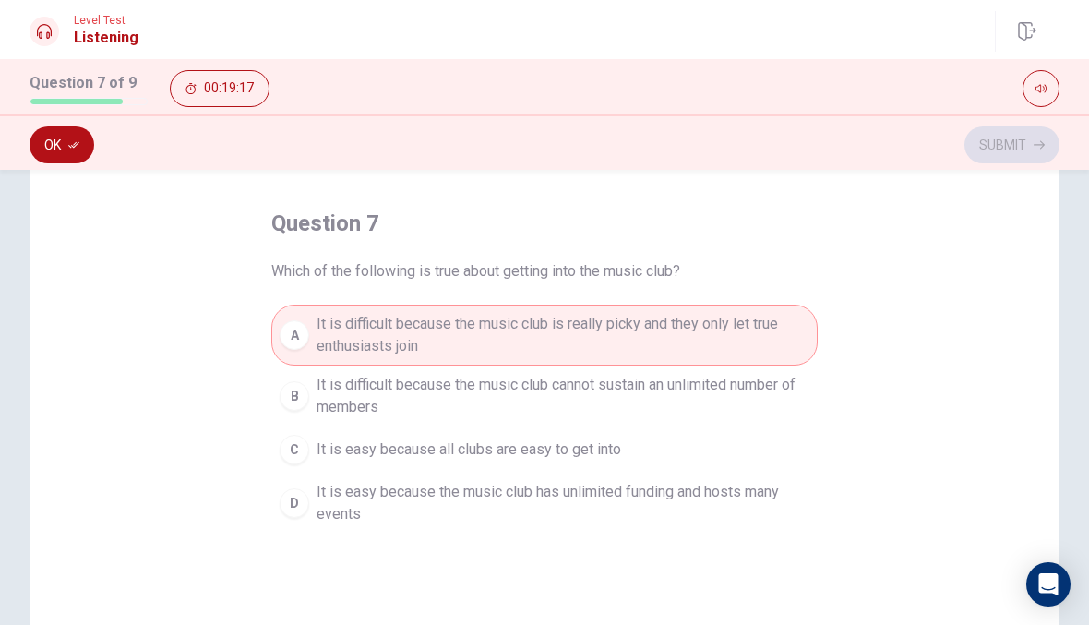
click at [64, 150] on button "Ok" at bounding box center [62, 144] width 65 height 37
click at [1000, 141] on button "Submit" at bounding box center [1011, 144] width 95 height 37
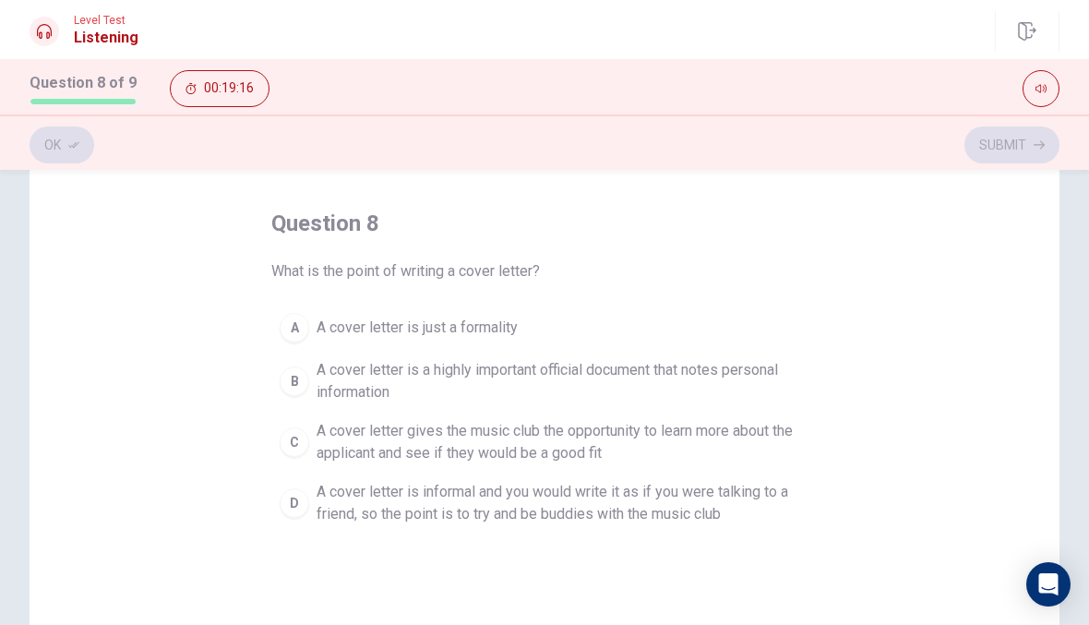
click at [625, 502] on span "A cover letter is informal and you would write it as if you were talking to a f…" at bounding box center [563, 503] width 493 height 44
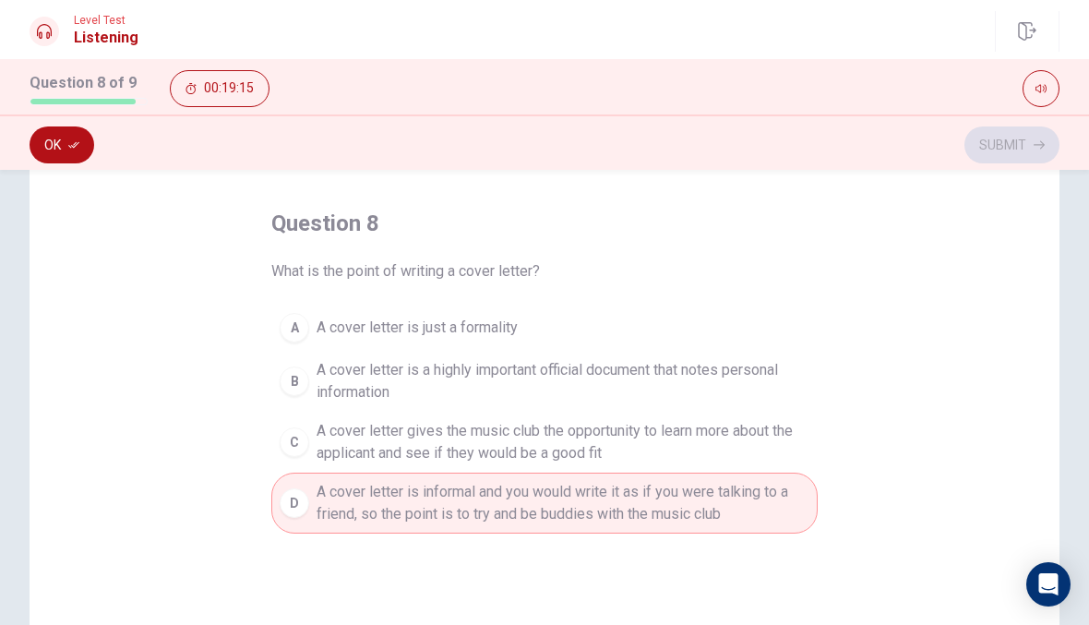
click at [56, 138] on button "Ok" at bounding box center [62, 144] width 65 height 37
click at [1002, 161] on button "Submit" at bounding box center [1011, 144] width 95 height 37
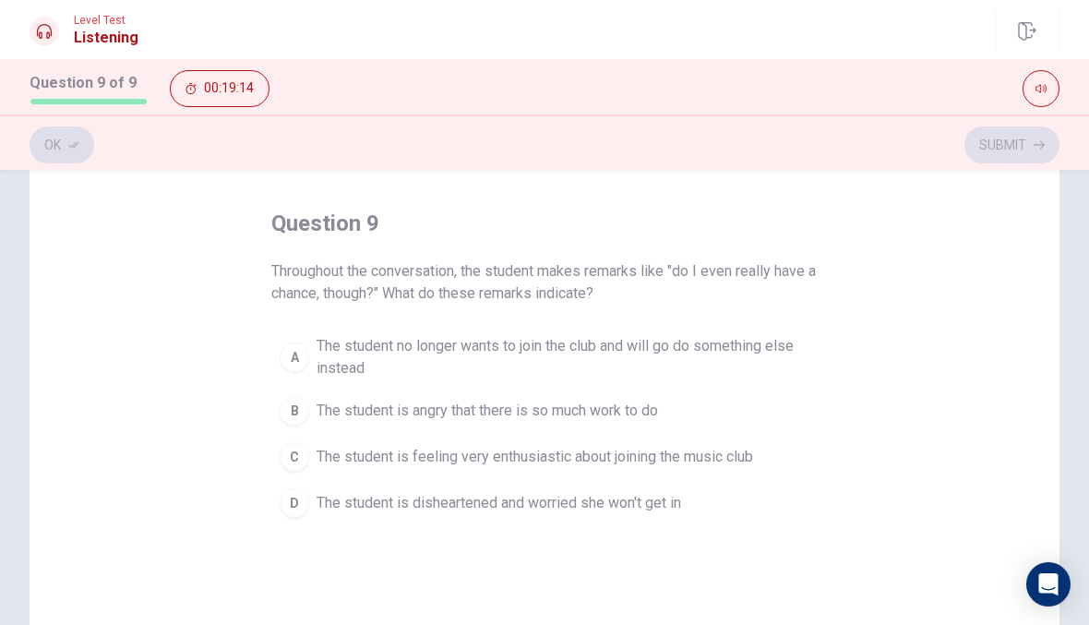
click at [1009, 168] on div "Ok Submit" at bounding box center [544, 141] width 1089 height 55
click at [1009, 126] on div "Ok Submit" at bounding box center [544, 141] width 1089 height 55
click at [734, 349] on span "The student no longer wants to join the club and will go do something else inst…" at bounding box center [563, 357] width 493 height 44
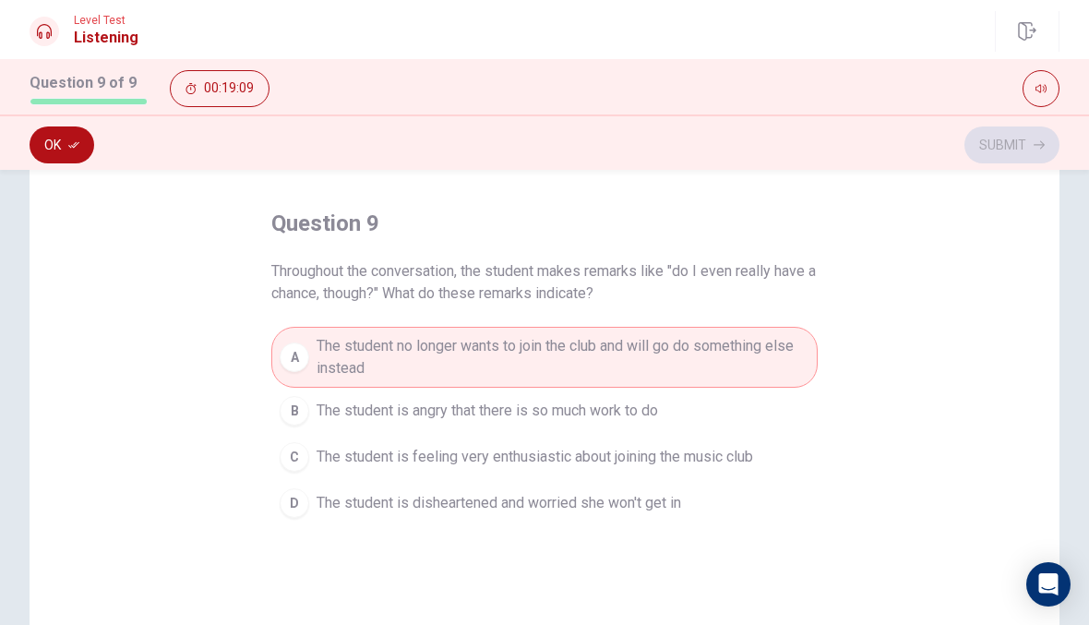
click at [84, 155] on button "Ok" at bounding box center [62, 144] width 65 height 37
click at [83, 155] on div "Ok Submit" at bounding box center [545, 144] width 1030 height 35
click at [988, 148] on button "Submit" at bounding box center [1011, 144] width 95 height 37
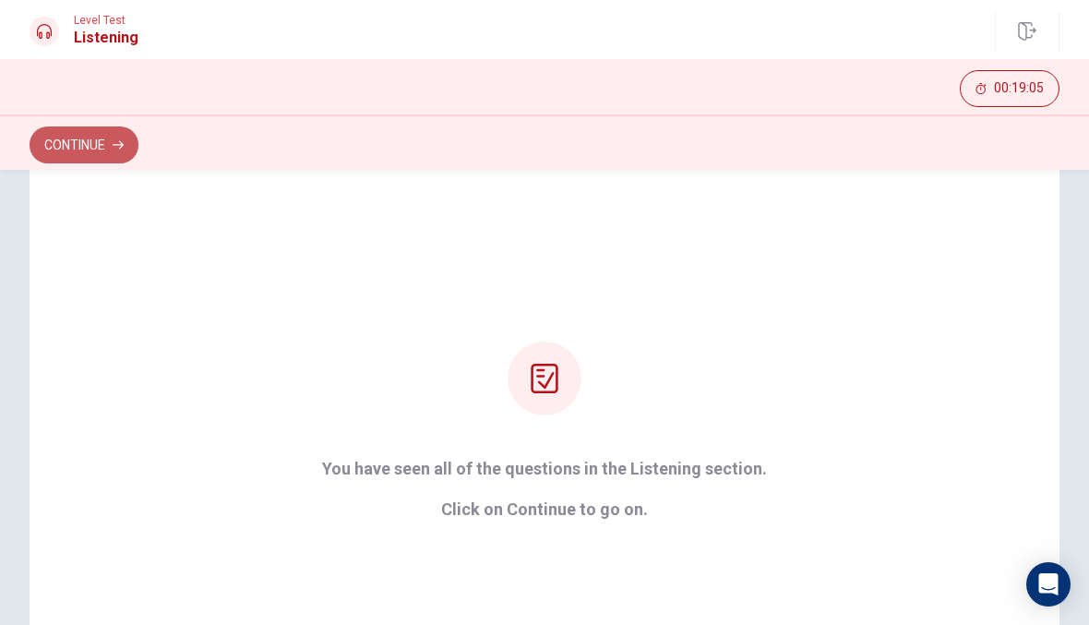
click at [104, 136] on button "Continue" at bounding box center [84, 144] width 109 height 37
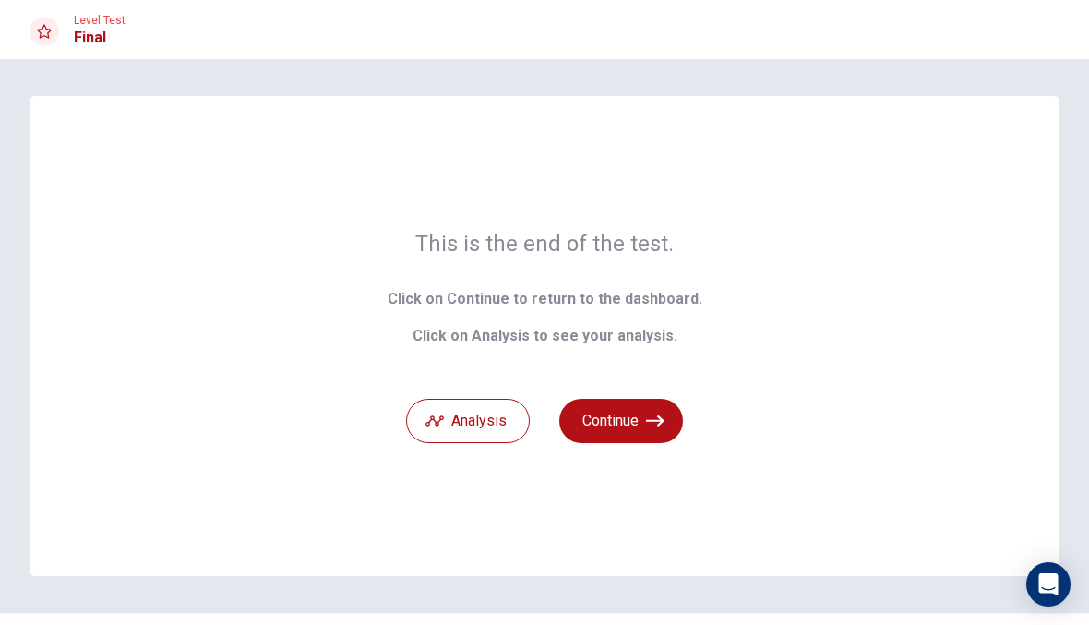
click at [617, 424] on button "Continue" at bounding box center [621, 421] width 124 height 44
